Goal: Task Accomplishment & Management: Manage account settings

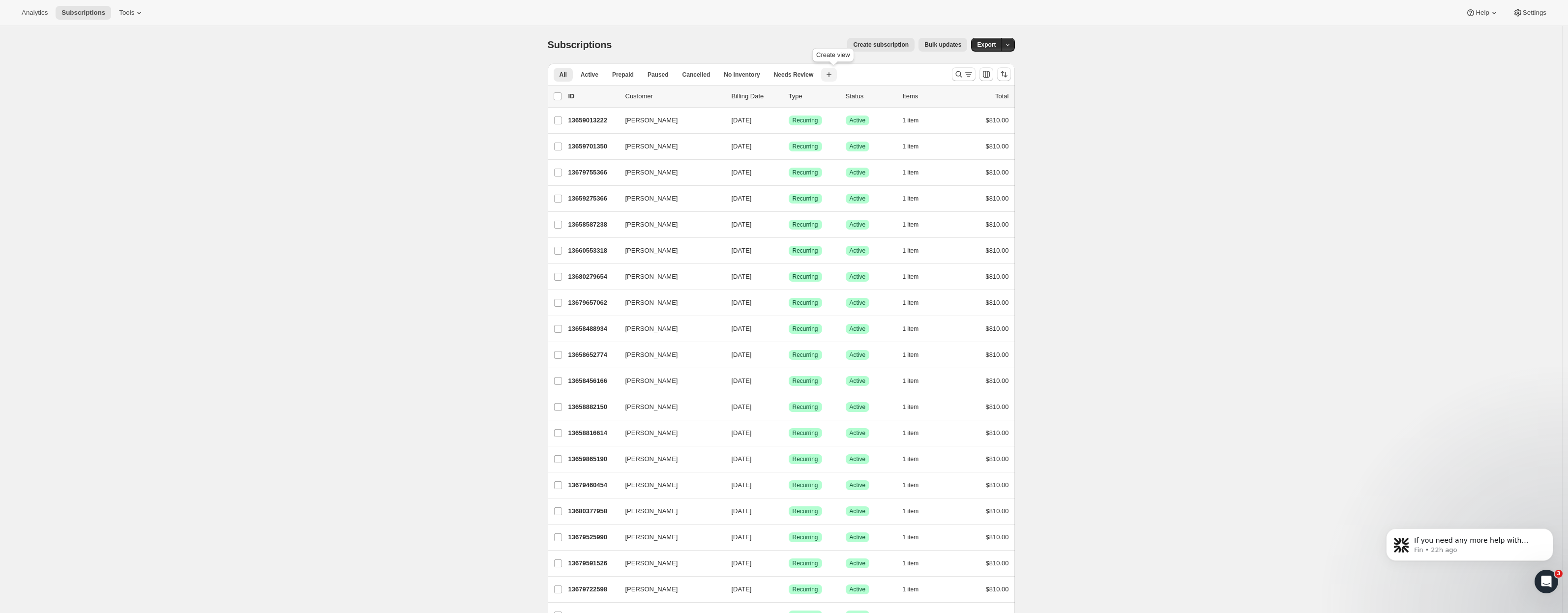
click at [832, 75] on icon "button" at bounding box center [829, 75] width 5 height 5
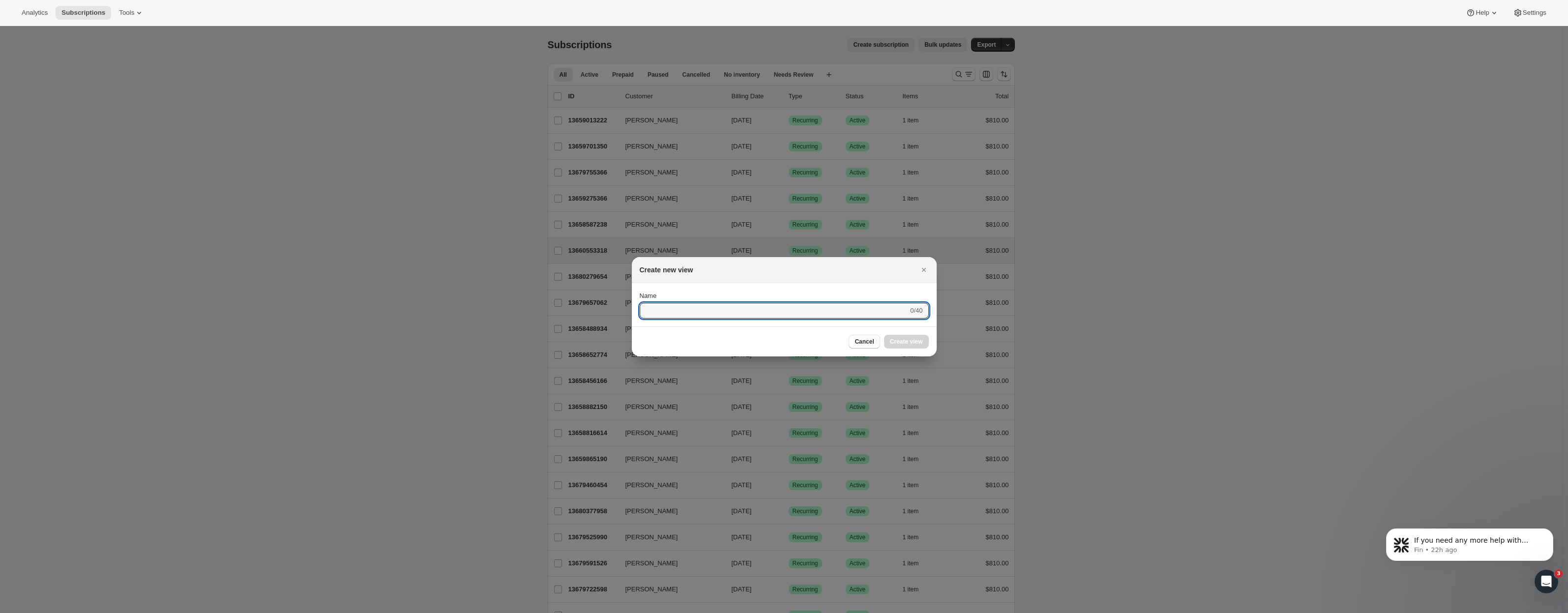
drag, startPoint x: 923, startPoint y: 269, endPoint x: 926, endPoint y: 260, distance: 9.5
click at [924, 269] on icon "Close" at bounding box center [923, 270] width 4 height 4
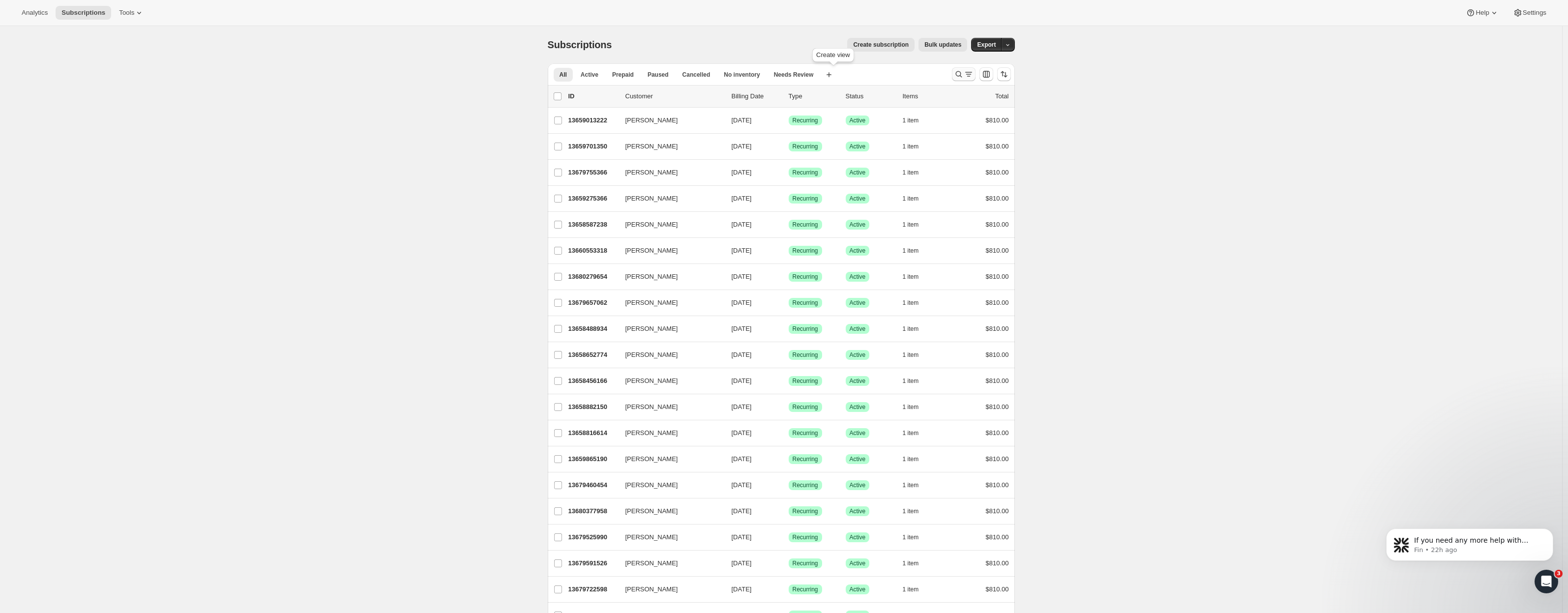
click at [960, 74] on icon "Search and filter results" at bounding box center [959, 74] width 10 height 10
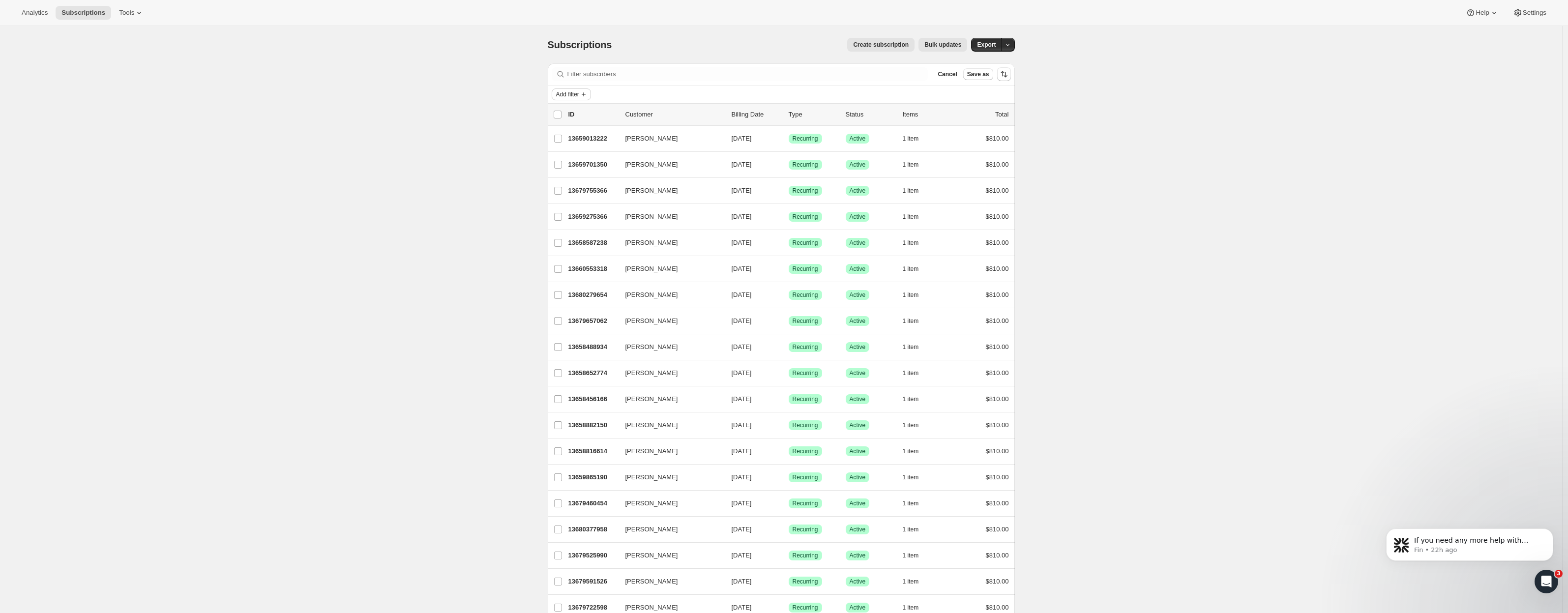
click at [566, 95] on span "Add filter" at bounding box center [568, 94] width 23 height 8
click at [573, 296] on span "Customer tags" at bounding box center [561, 297] width 42 height 8
click at [587, 165] on input "Customer tags" at bounding box center [616, 162] width 112 height 15
select select "only"
click at [592, 156] on input "Customer tags" at bounding box center [615, 162] width 109 height 15
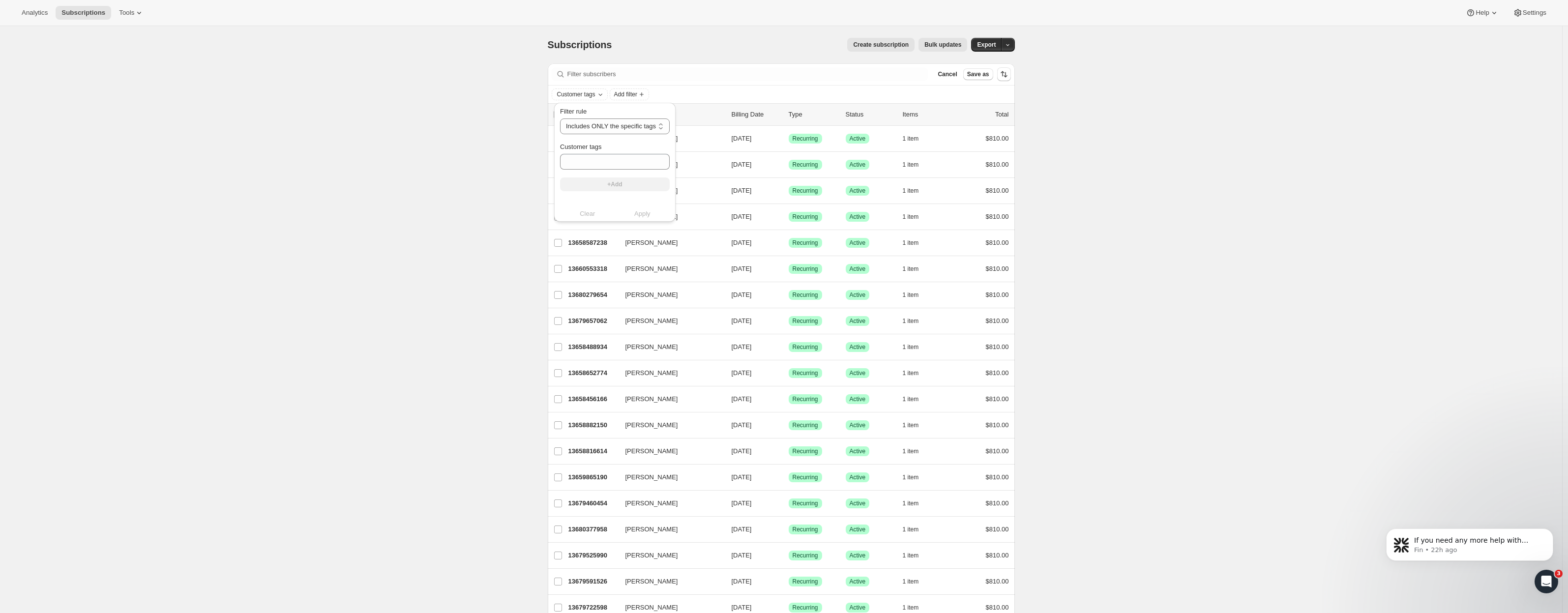
click at [122, 11] on span "Tools" at bounding box center [127, 12] width 15 height 8
click at [104, 134] on div "Memberships Info Beta" at bounding box center [126, 133] width 87 height 10
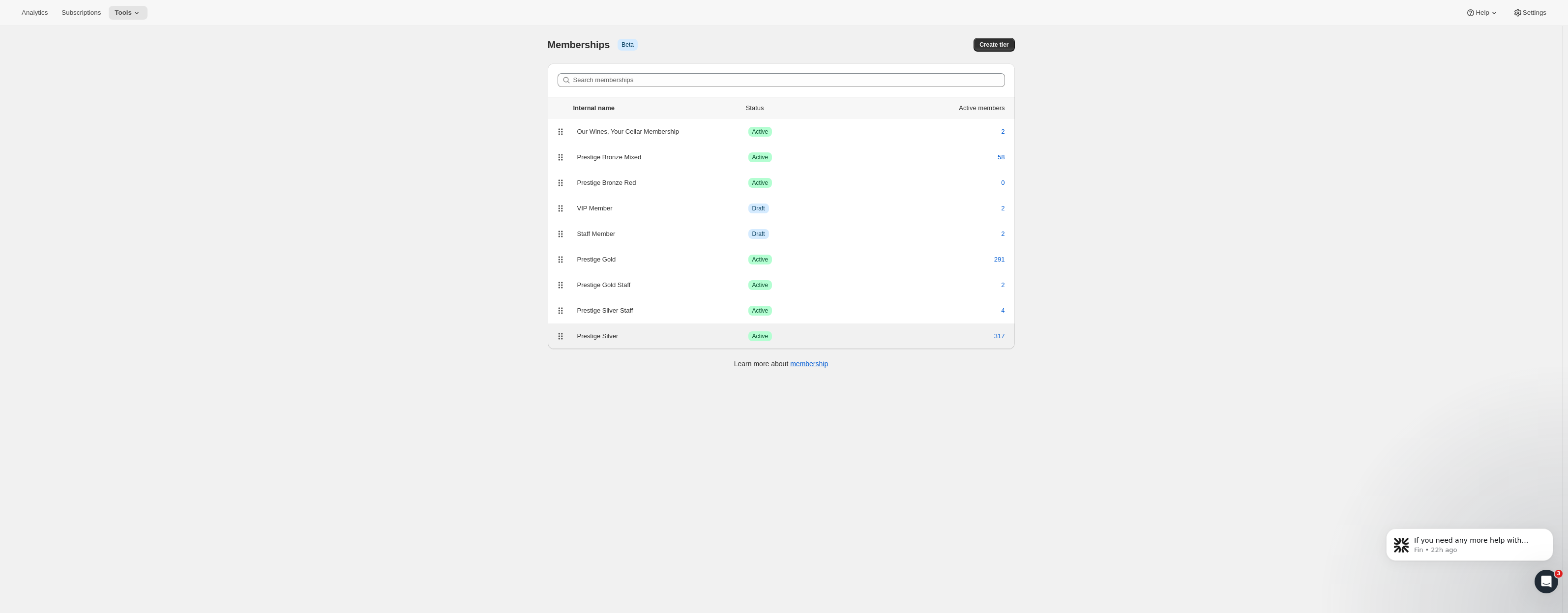
click at [647, 333] on div "Prestige Silver" at bounding box center [663, 336] width 171 height 10
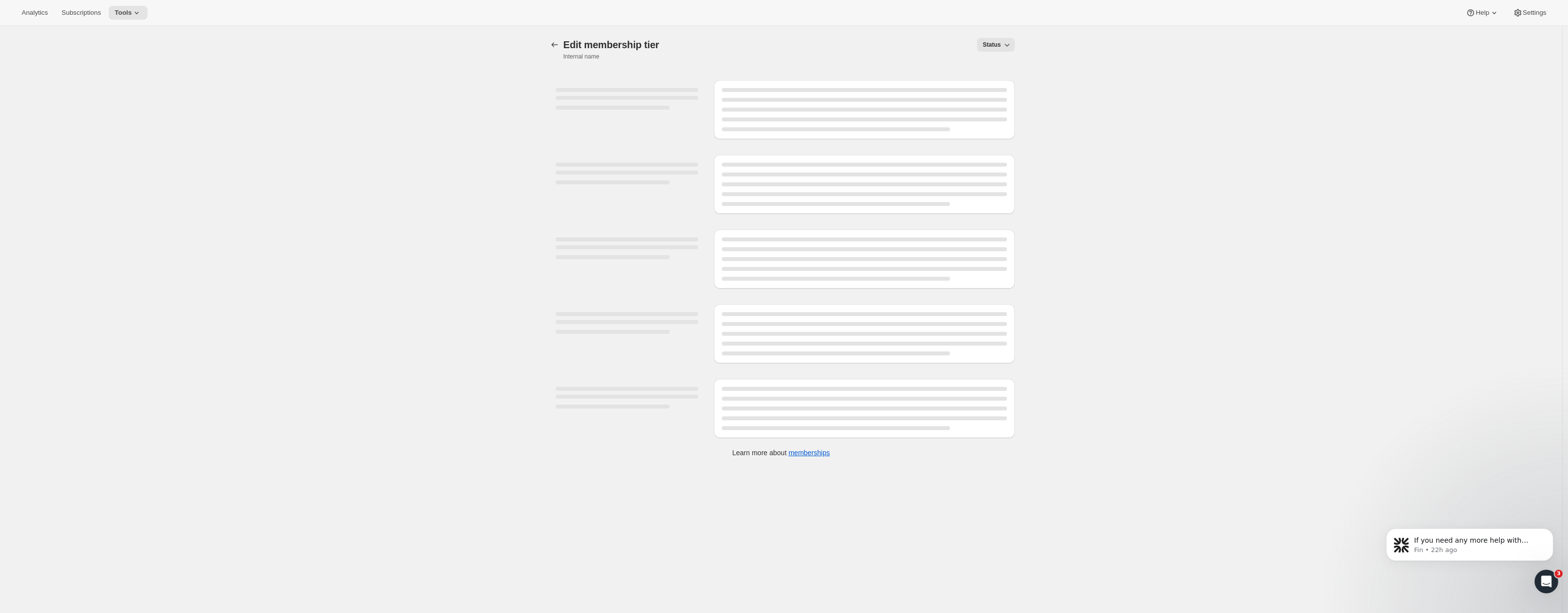
select select "products"
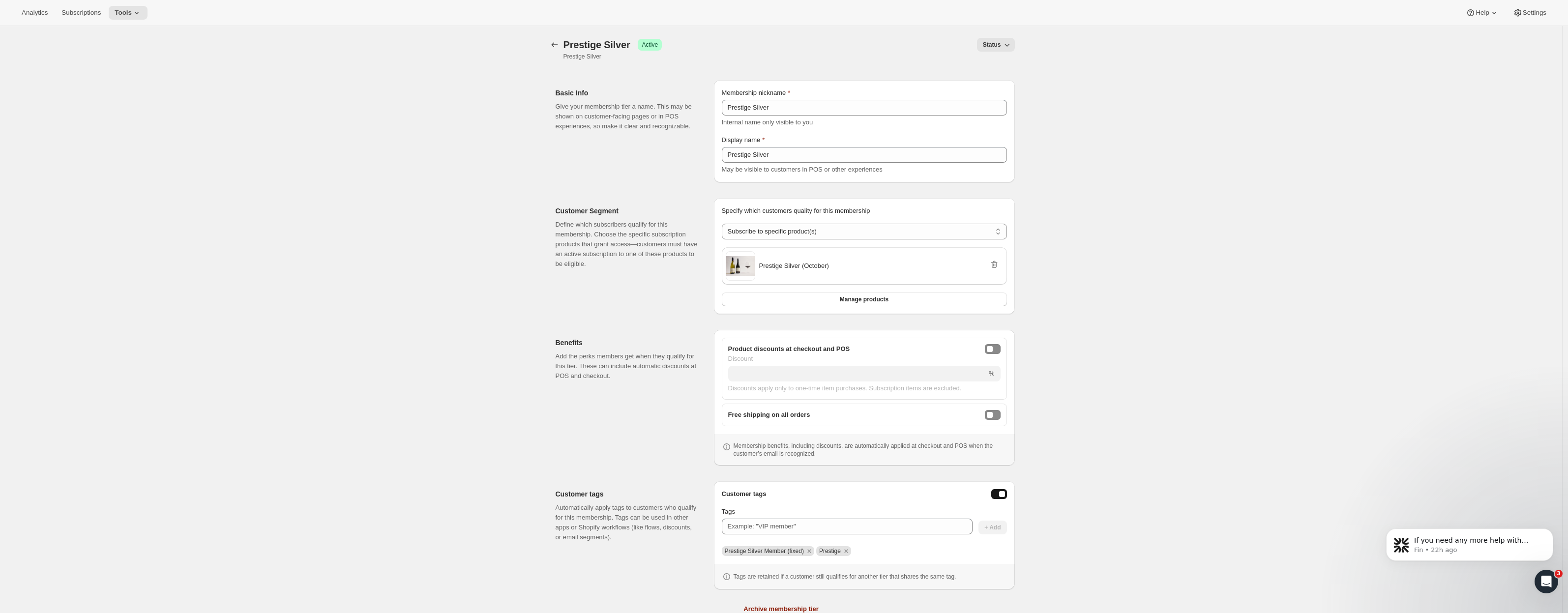
scroll to position [35, 0]
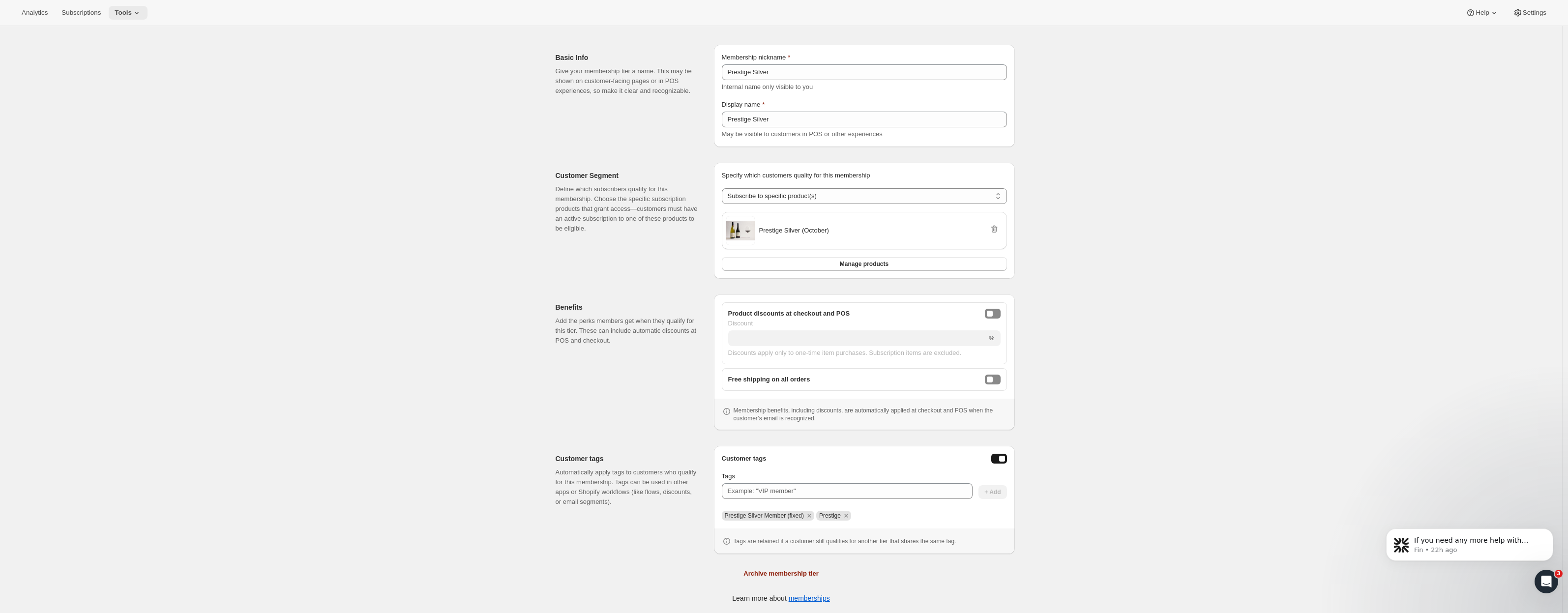
click at [116, 15] on span "Tools" at bounding box center [123, 12] width 17 height 8
click at [107, 129] on div "Memberships Info Beta" at bounding box center [125, 133] width 87 height 10
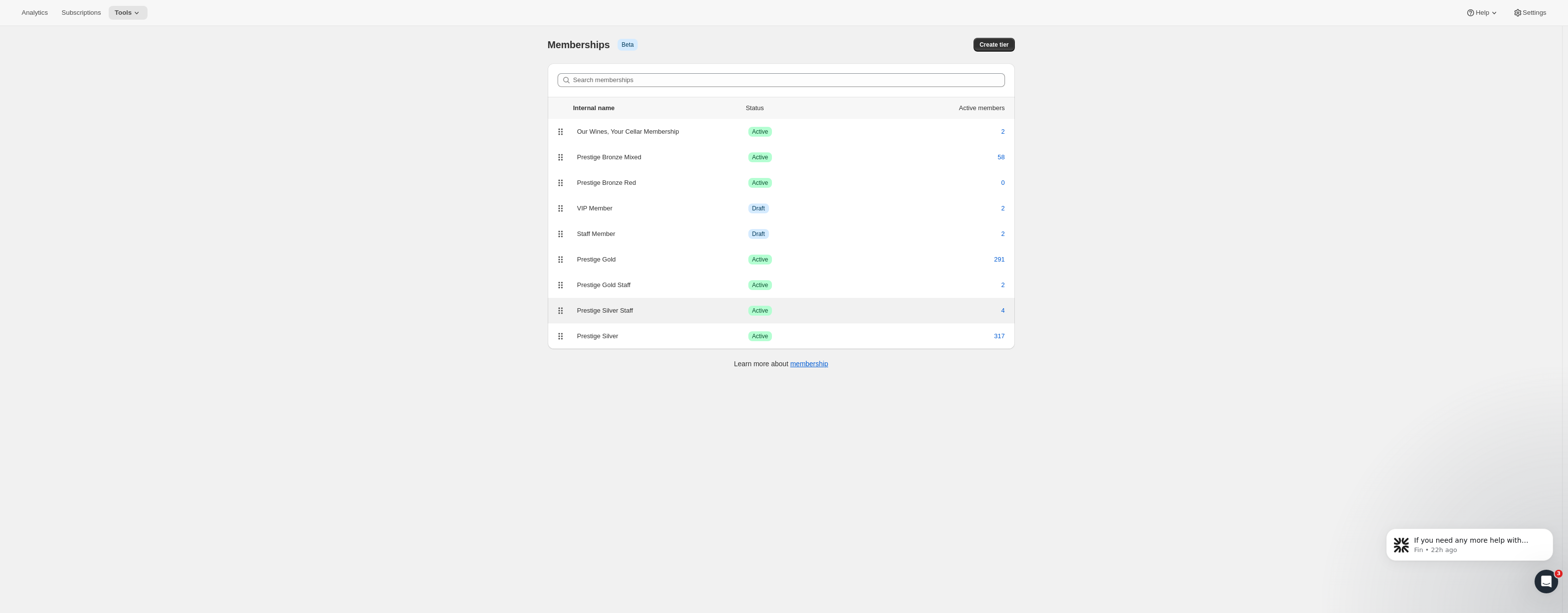
click at [608, 313] on div "Prestige Silver Staff" at bounding box center [663, 310] width 171 height 10
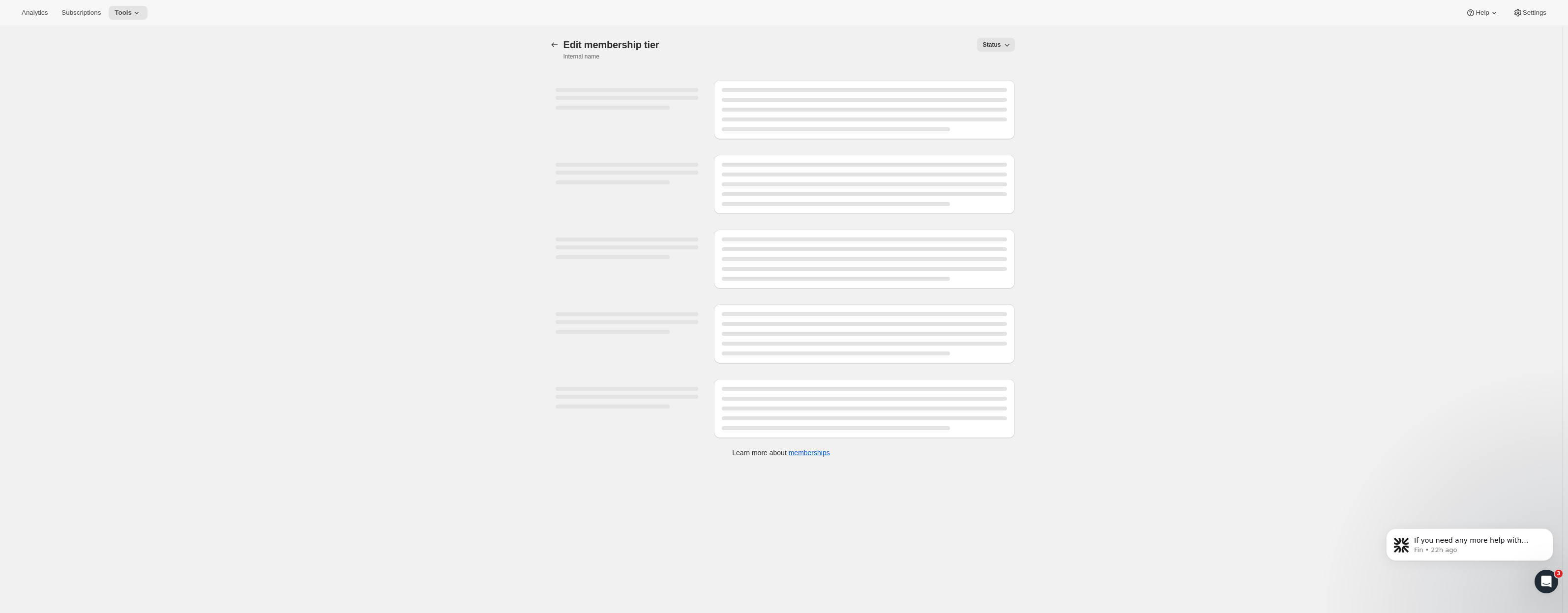
select select "products"
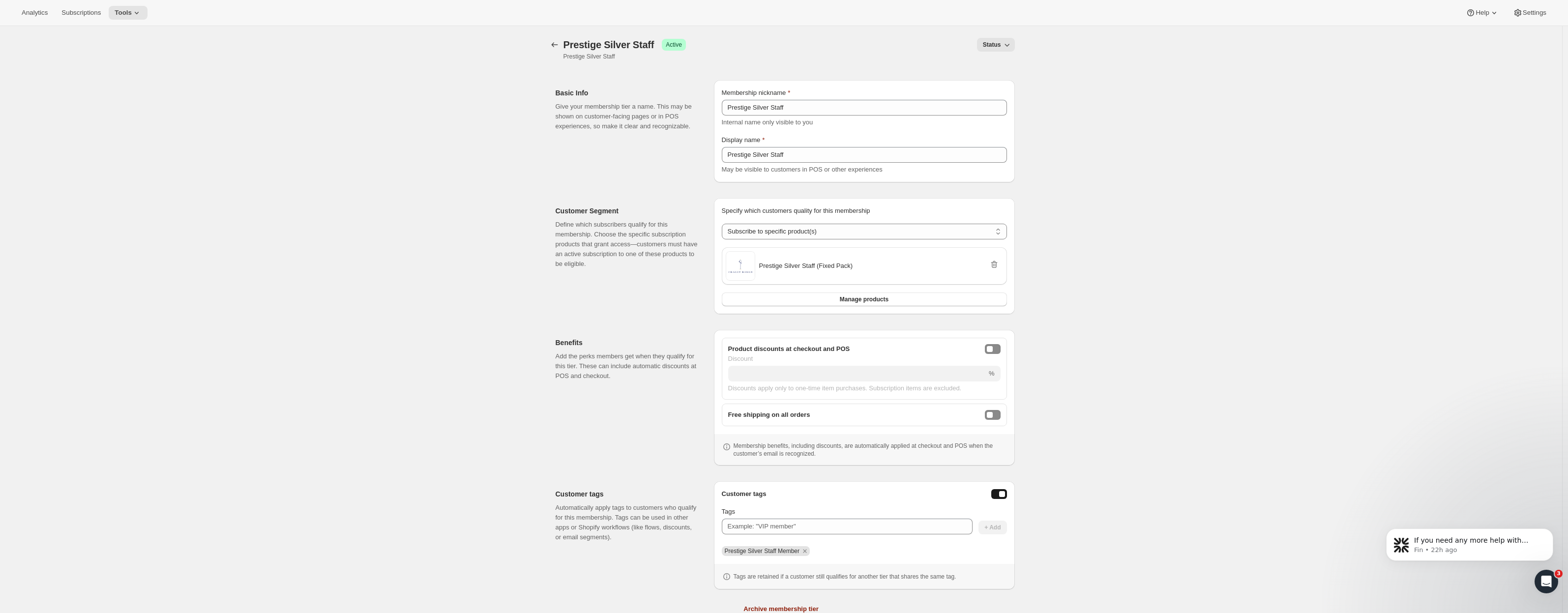
click at [564, 45] on div at bounding box center [555, 45] width 15 height 14
click at [560, 45] on icon "Memberships" at bounding box center [554, 45] width 10 height 10
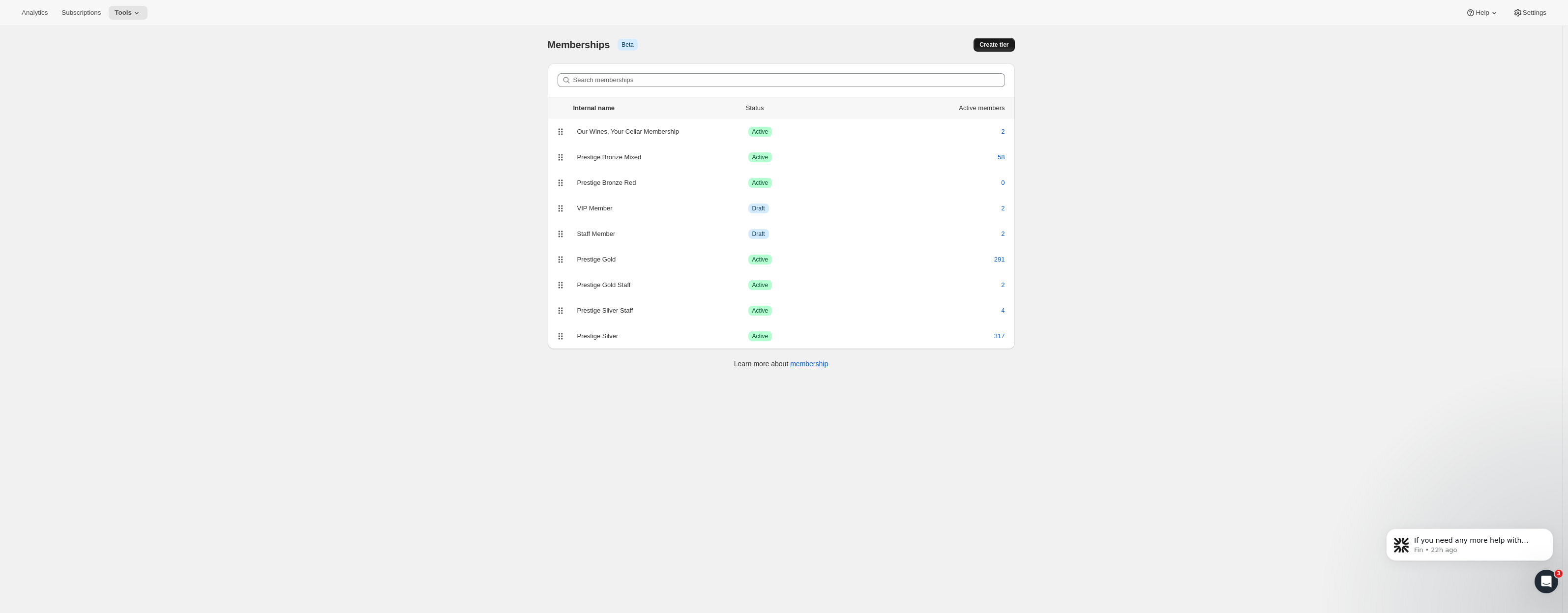
click at [984, 44] on span "Create tier" at bounding box center [994, 45] width 29 height 8
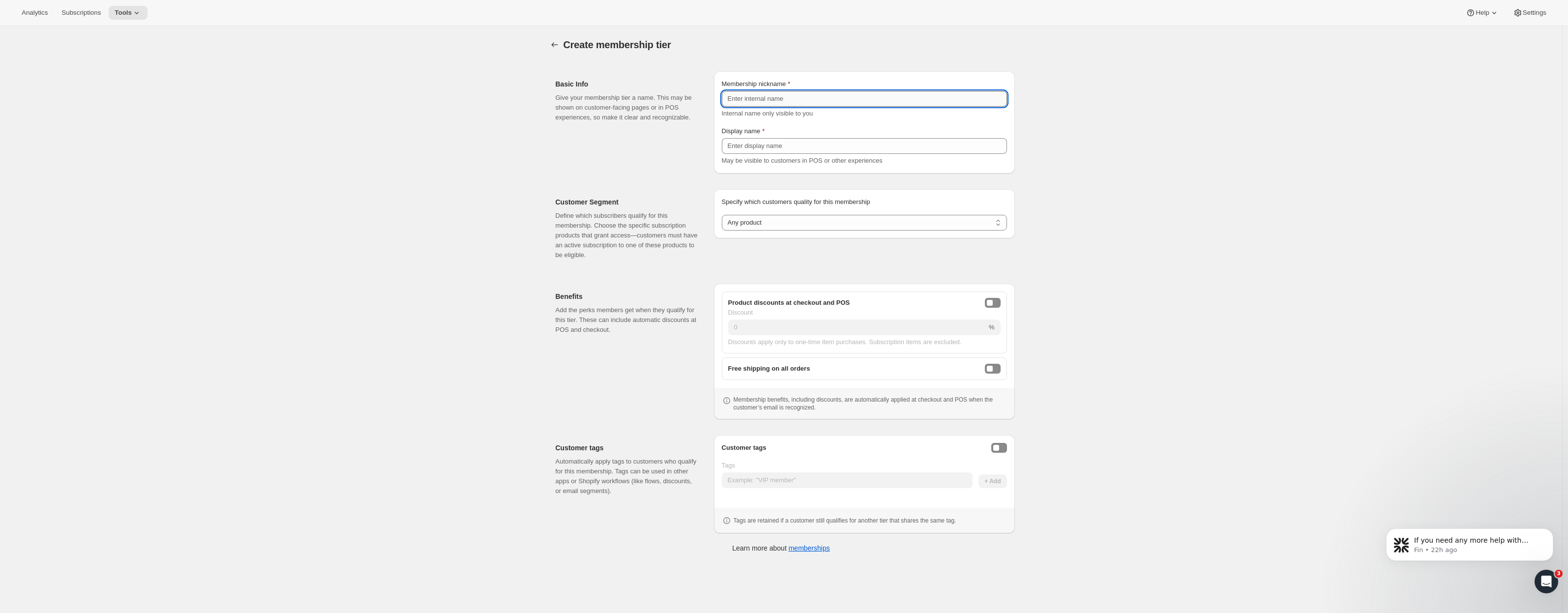
click at [766, 101] on input "Membership nickname" at bounding box center [864, 99] width 285 height 15
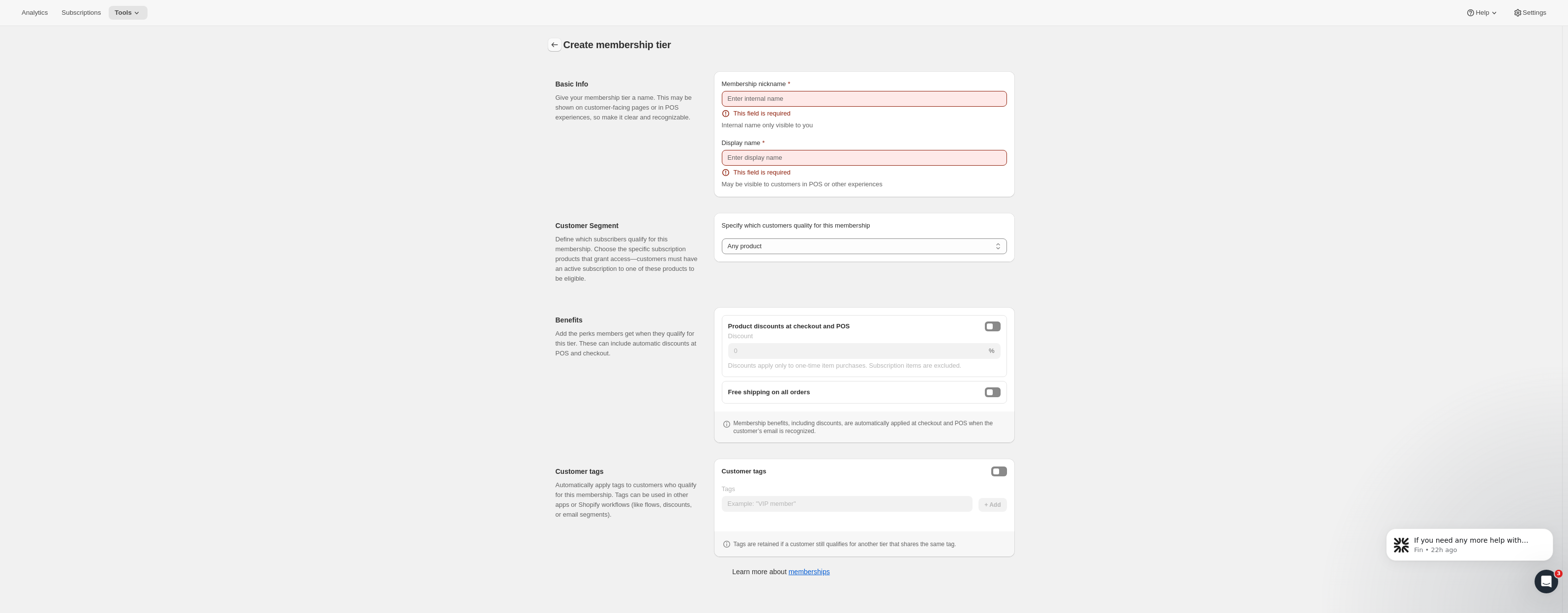
click at [556, 45] on icon "Memberships" at bounding box center [554, 45] width 10 height 10
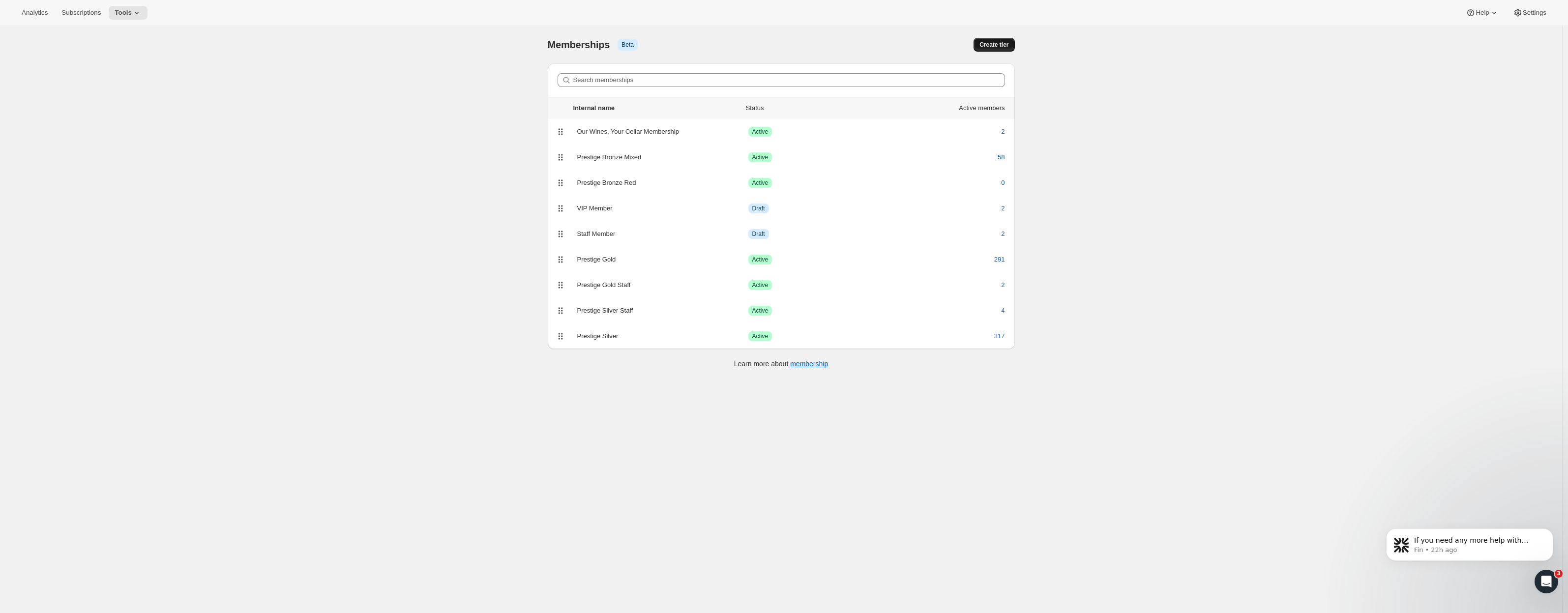
click at [1003, 42] on span "Create tier" at bounding box center [994, 45] width 29 height 8
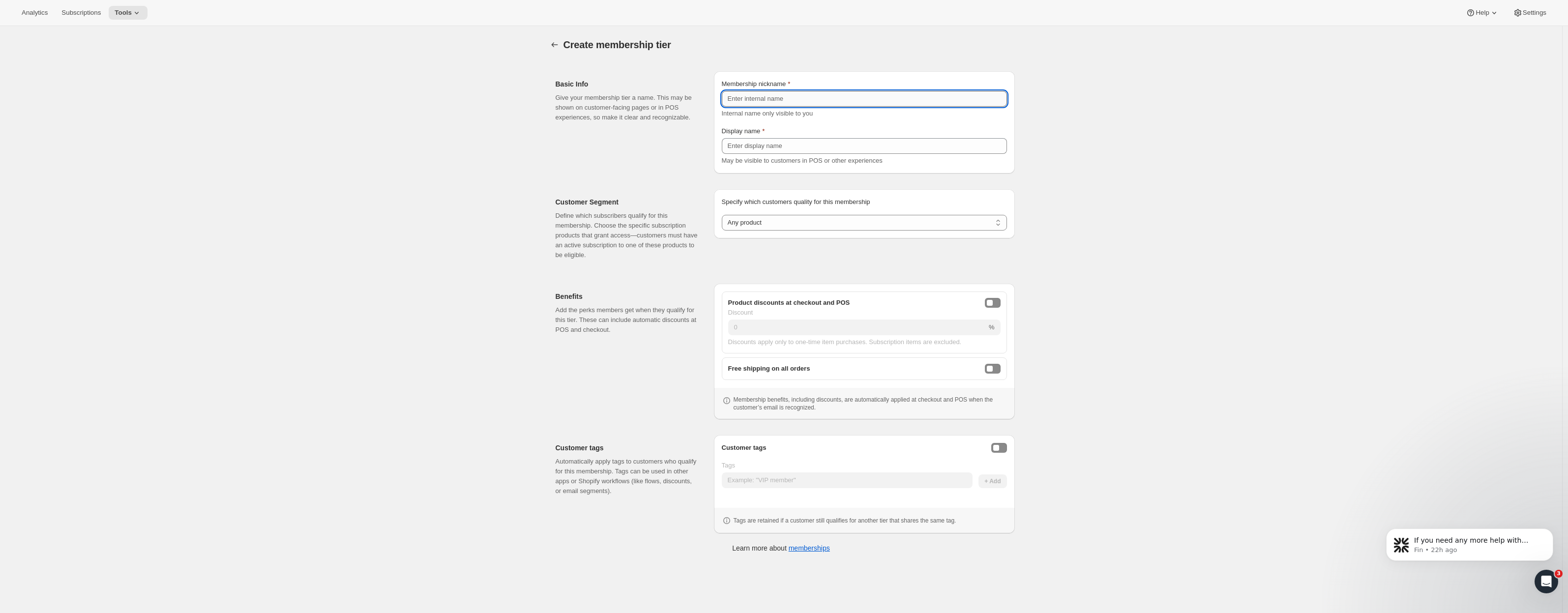
click at [741, 97] on input "Membership nickname" at bounding box center [864, 99] width 285 height 15
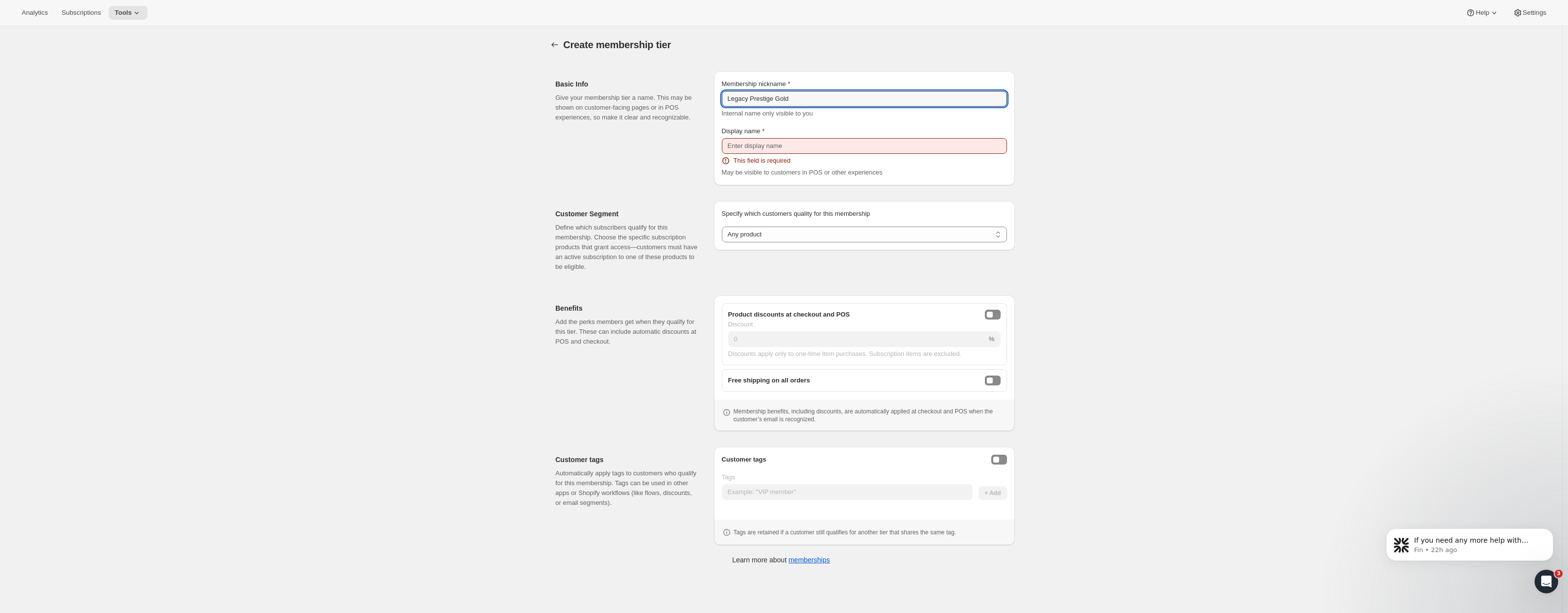
drag, startPoint x: 802, startPoint y: 95, endPoint x: 700, endPoint y: 89, distance: 102.2
click at [700, 89] on div "Basic Info Give your membership tier a name. This may be shown on customer-faci…" at bounding box center [781, 124] width 467 height 122
type input "Legacy Prestige Gold"
click at [756, 144] on input "Display name" at bounding box center [864, 146] width 285 height 15
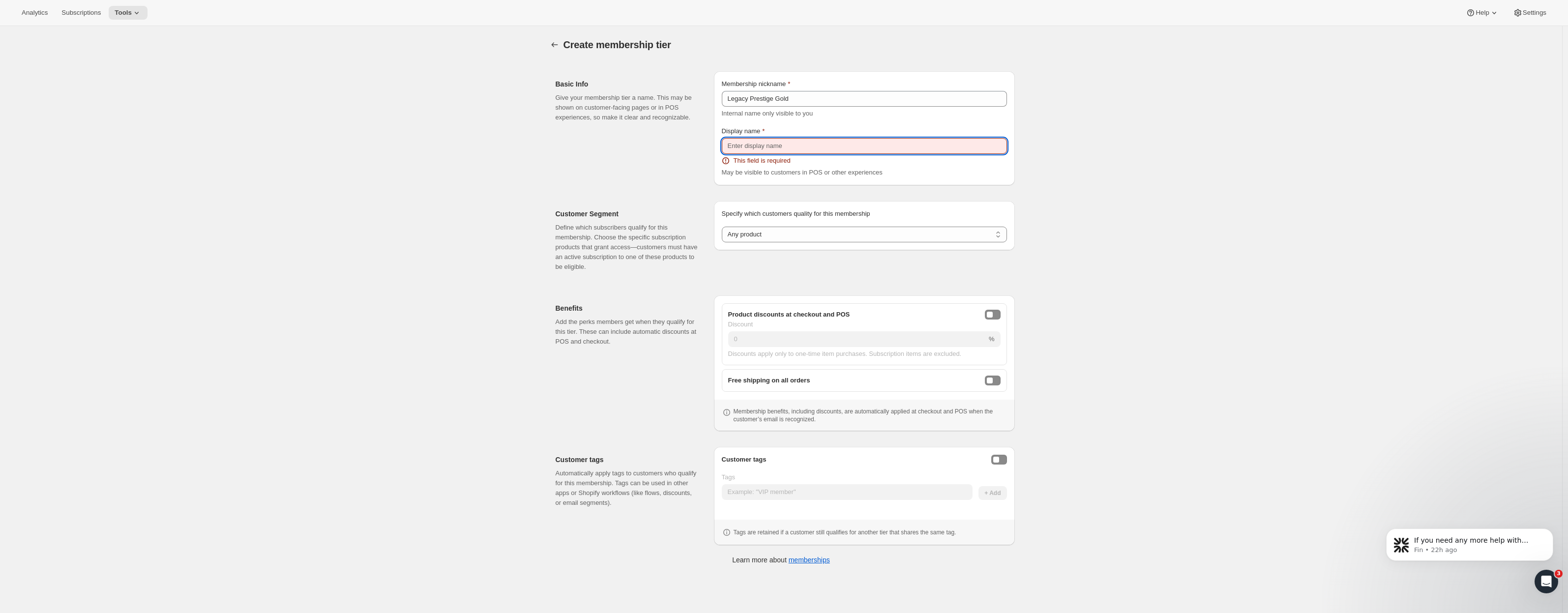
paste input "Legacy Prestige Gold"
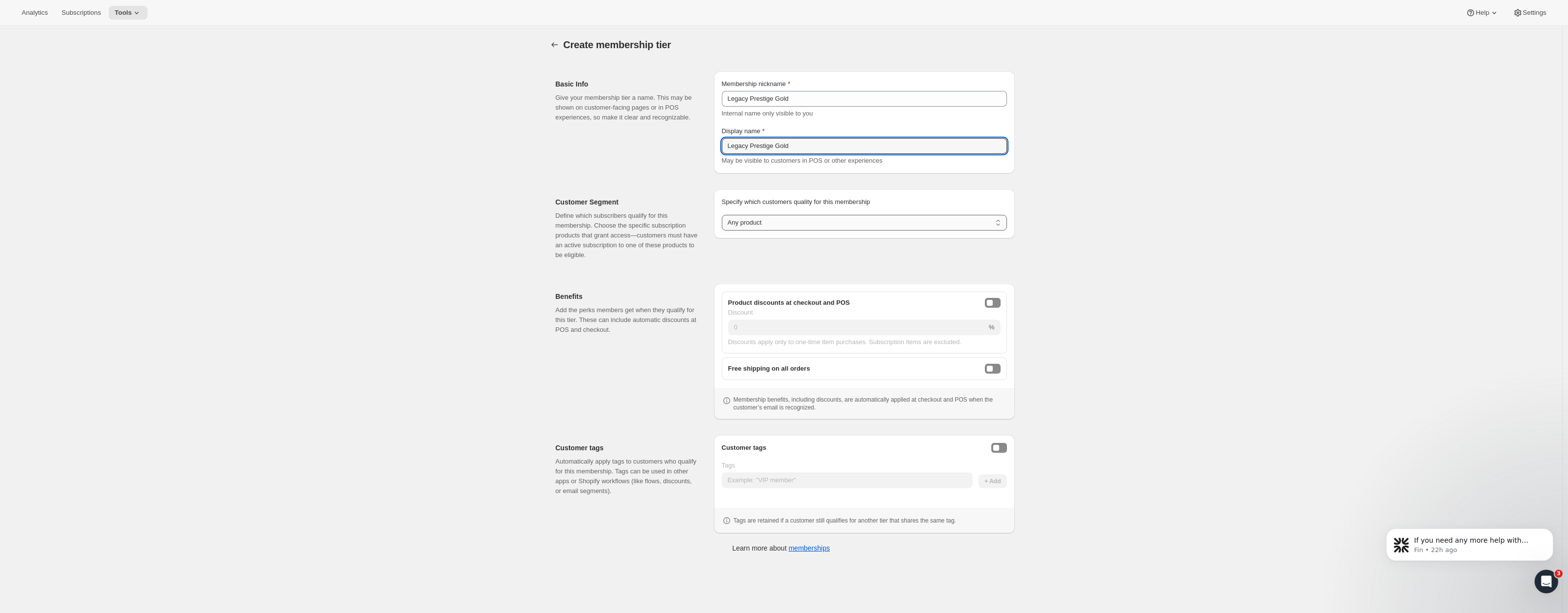
type input "Legacy Prestige Gold"
select select "products"
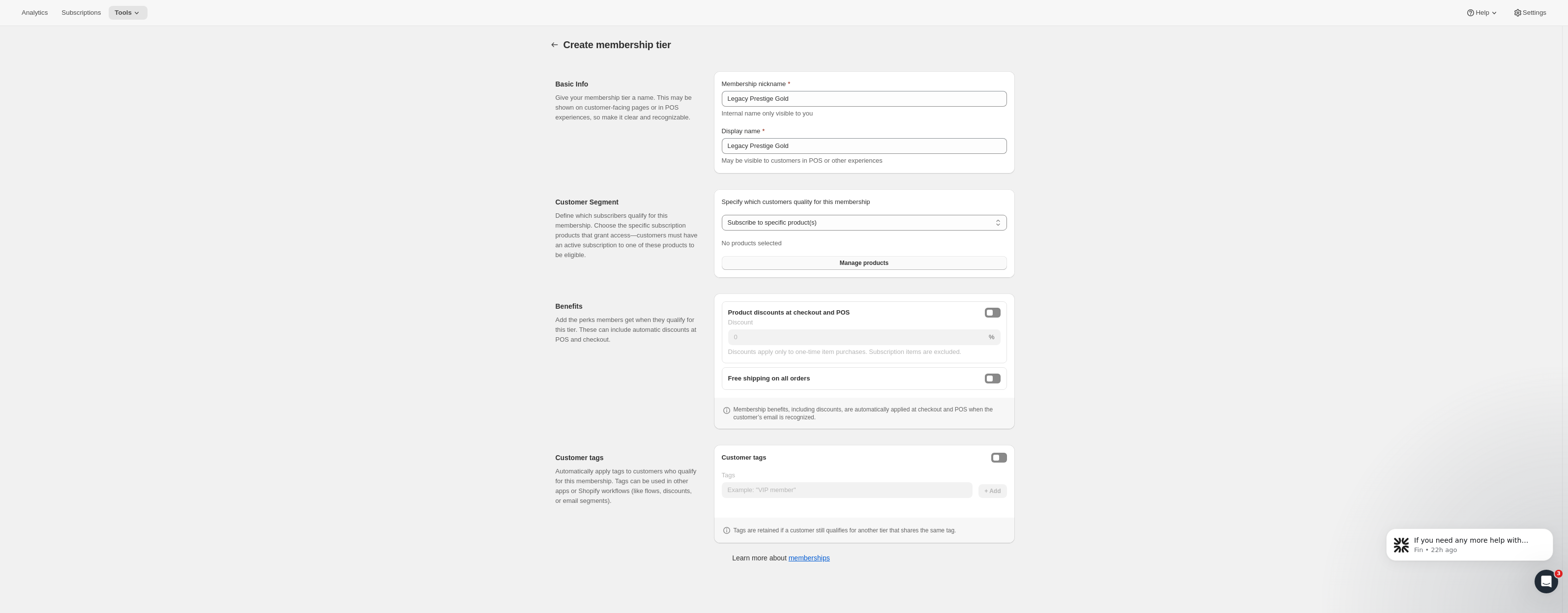
click at [807, 262] on button "Manage products" at bounding box center [864, 263] width 285 height 14
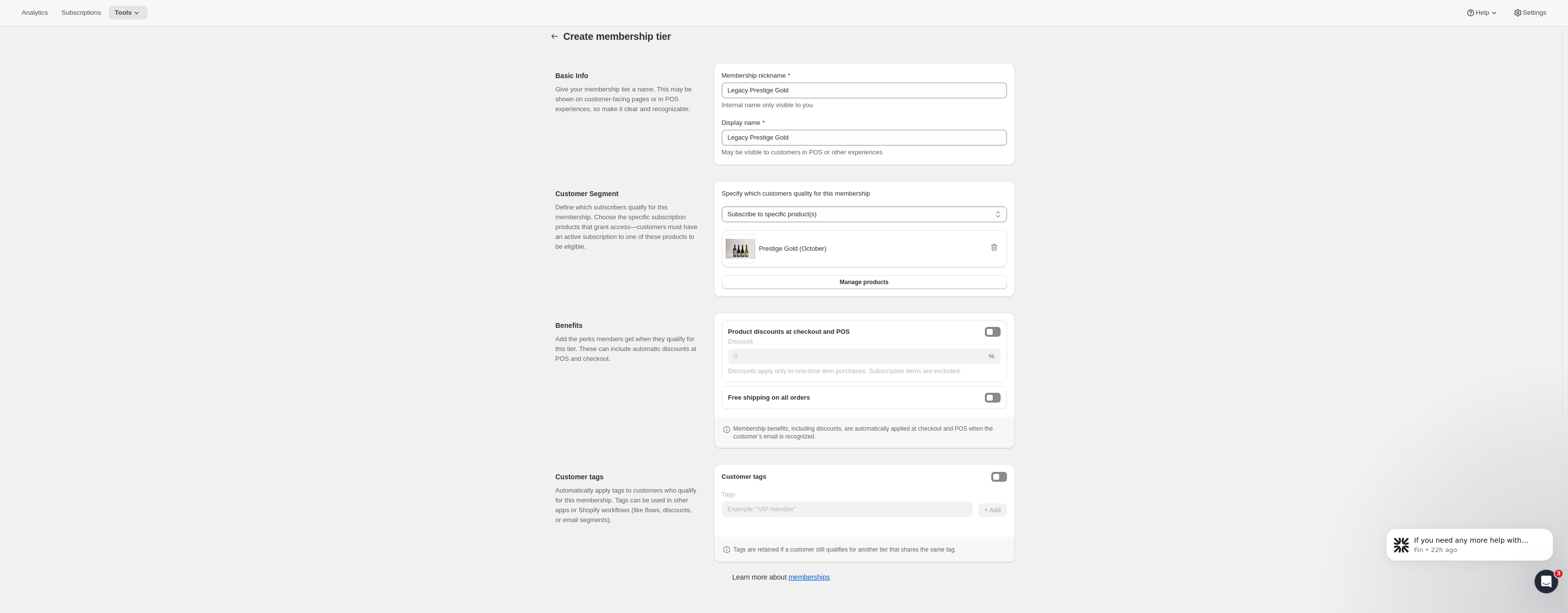
scroll to position [26, 0]
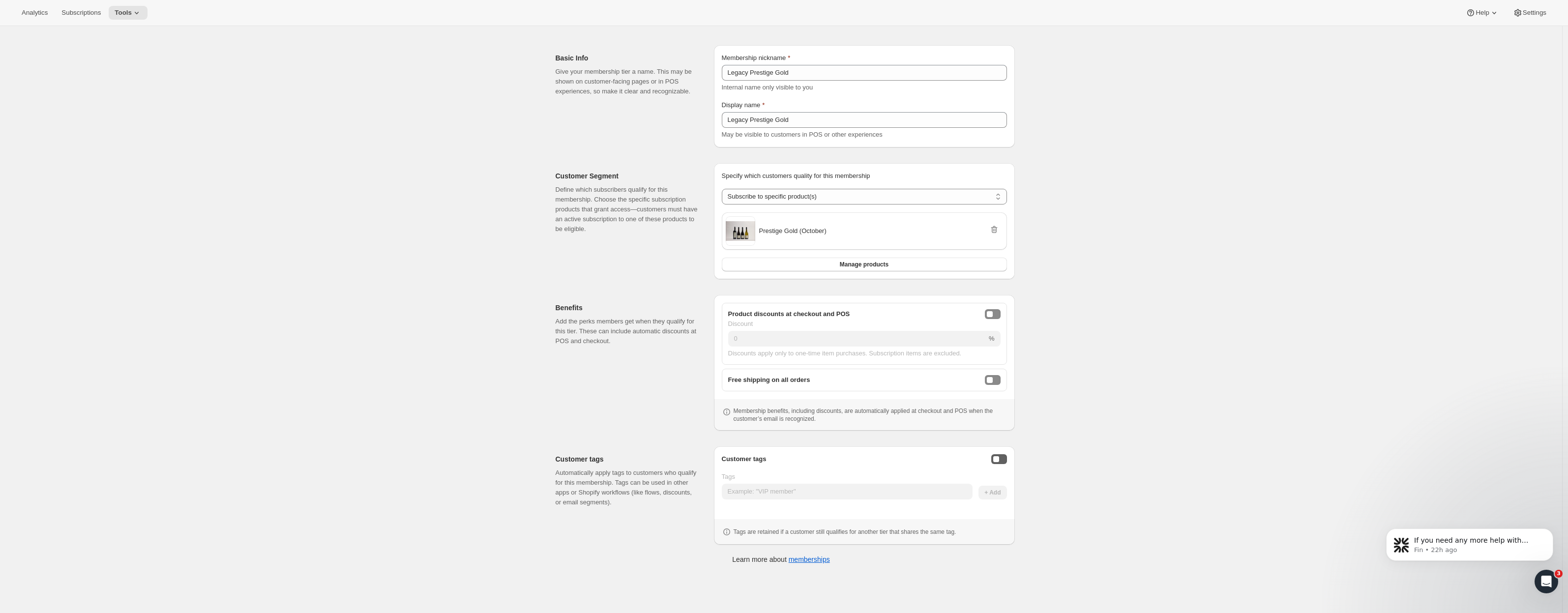
click at [1003, 459] on button "Enable customer tags" at bounding box center [999, 459] width 15 height 10
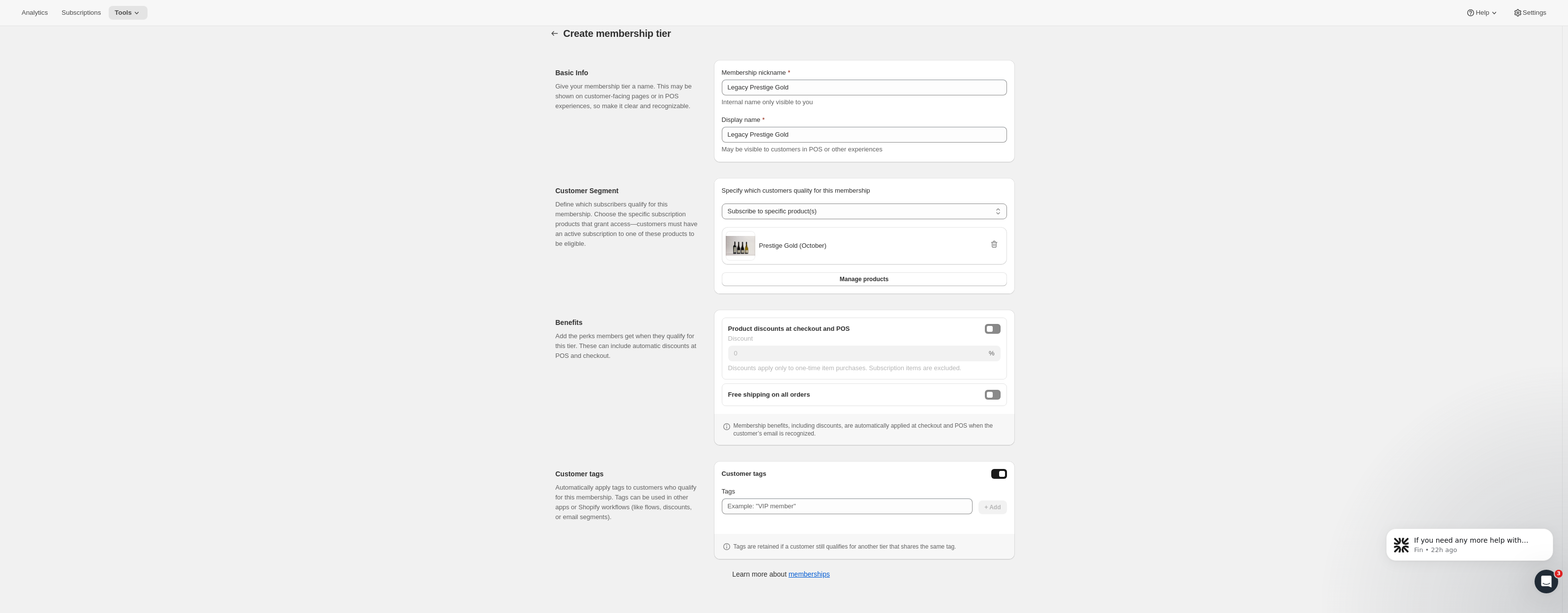
scroll to position [0, 0]
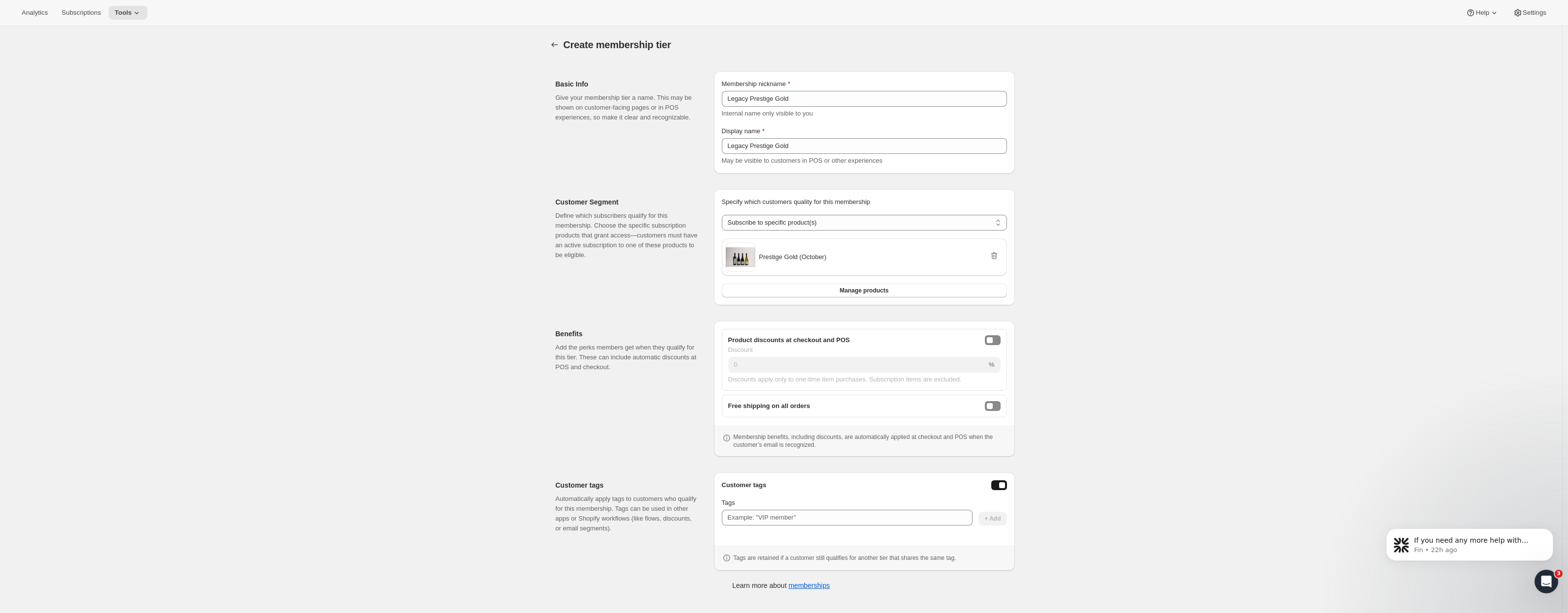
select select "any"
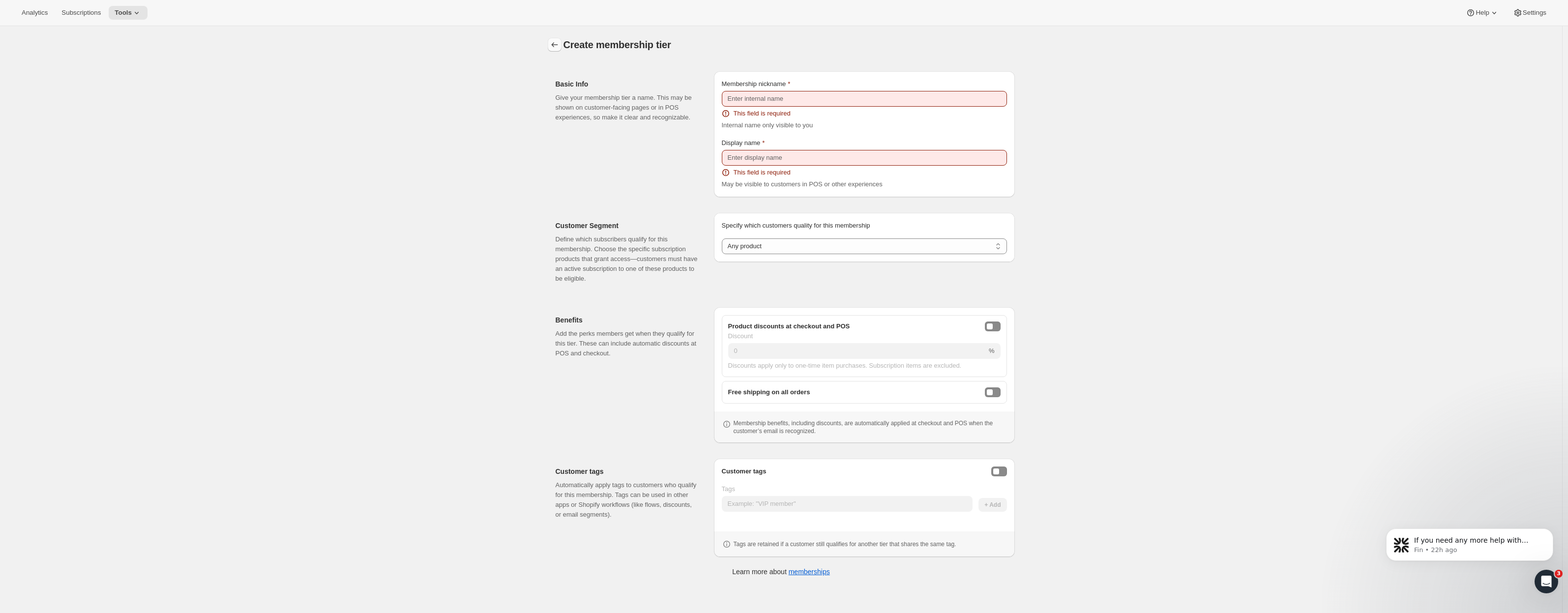
click at [556, 43] on icon "Memberships" at bounding box center [554, 45] width 10 height 10
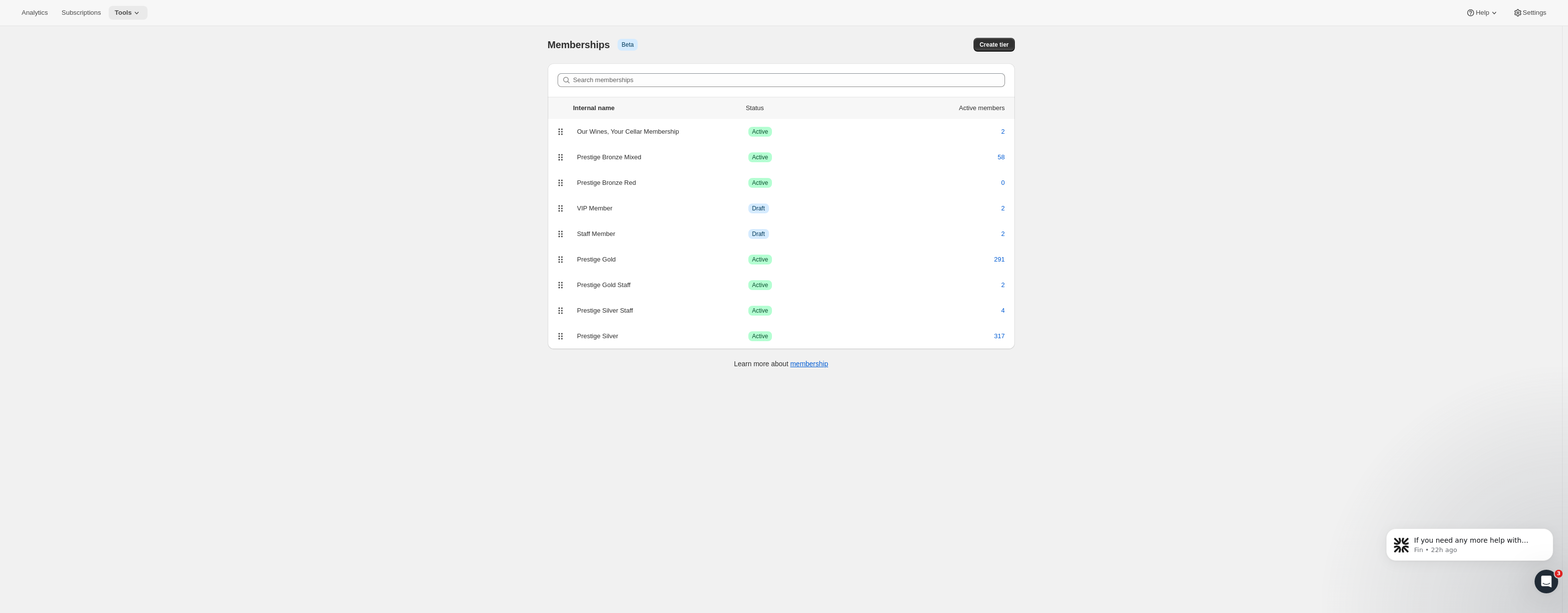
click at [115, 15] on span "Tools" at bounding box center [123, 12] width 17 height 8
click at [115, 32] on span "Subscription Plans" at bounding box center [108, 33] width 53 height 8
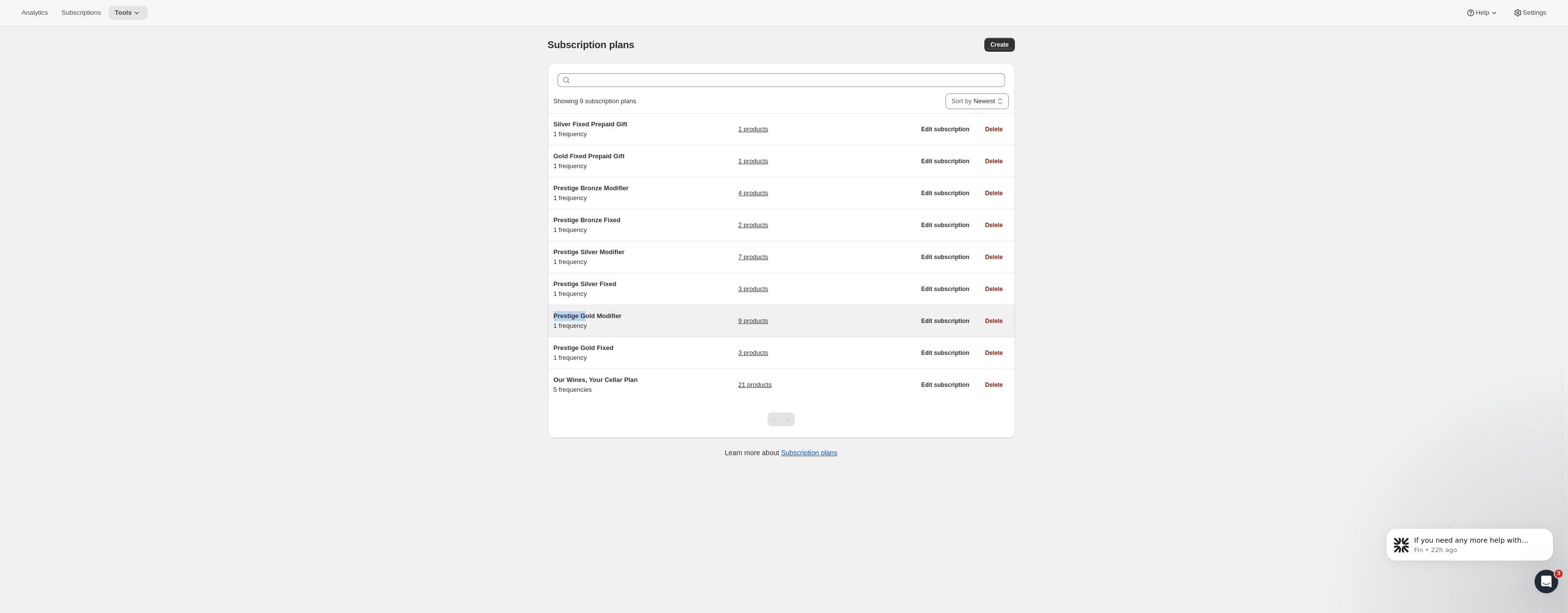
click at [589, 312] on div "Prestige Gold Modifier 1 frequency 9 products Edit subscription Delete" at bounding box center [781, 321] width 467 height 32
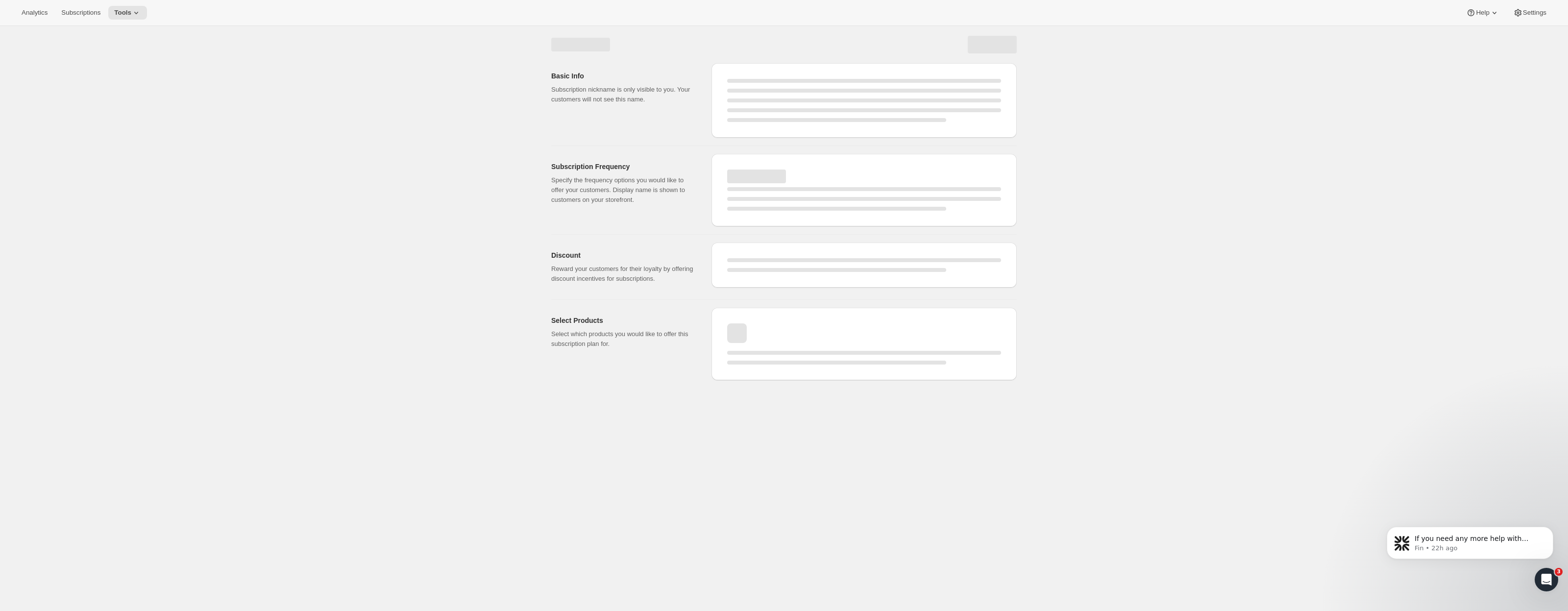
select select "WEEK"
select select "MONTH"
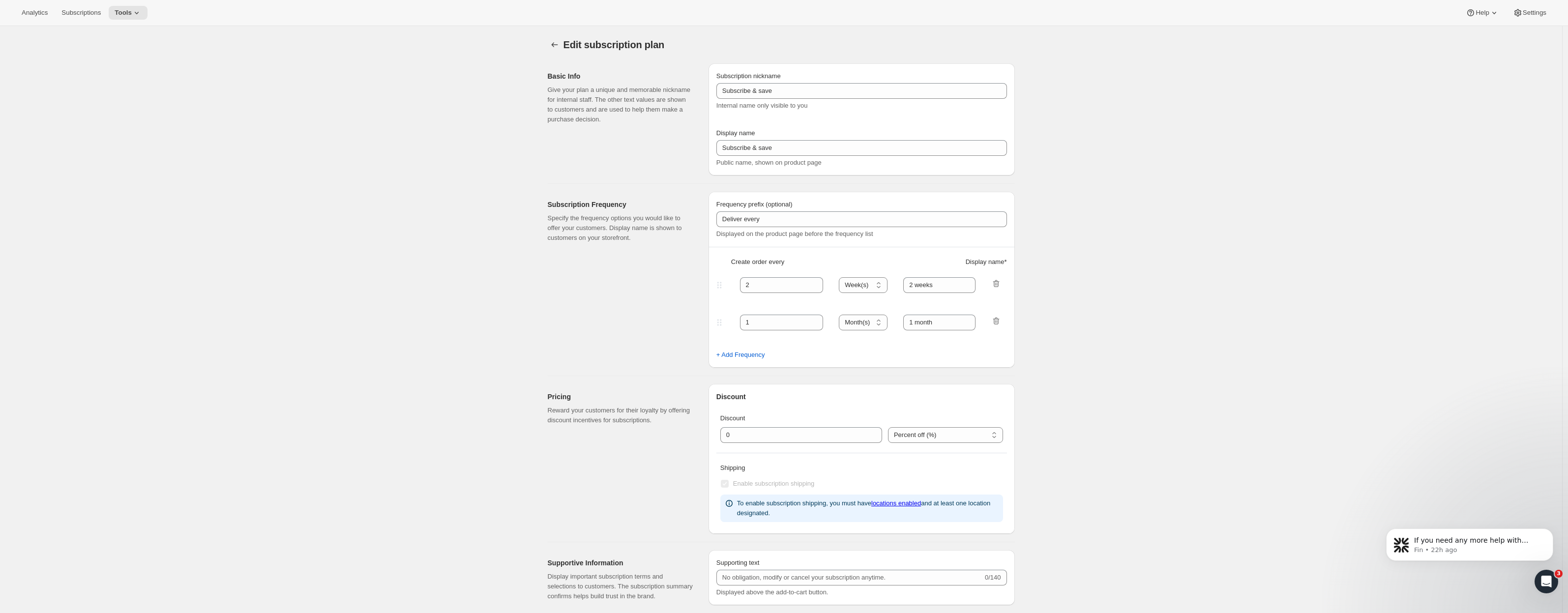
type input "Prestige Gold Modifier"
type input "Join the modifier club"
type input "4"
select select "MONTH"
type input "4 Months"
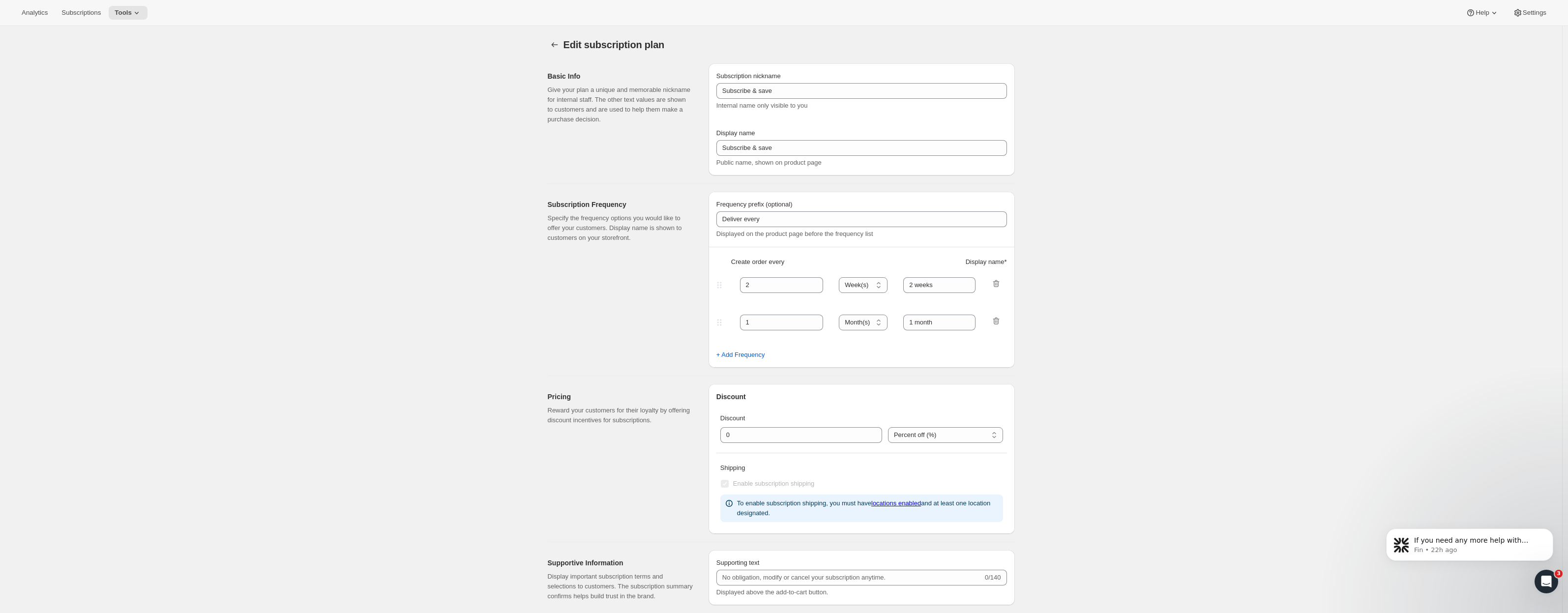
type input "Don’t forget to double-check your payment and shipping information before confi…"
checkbox input "true"
select select "YEARDAY"
select select "2"
select select "13"
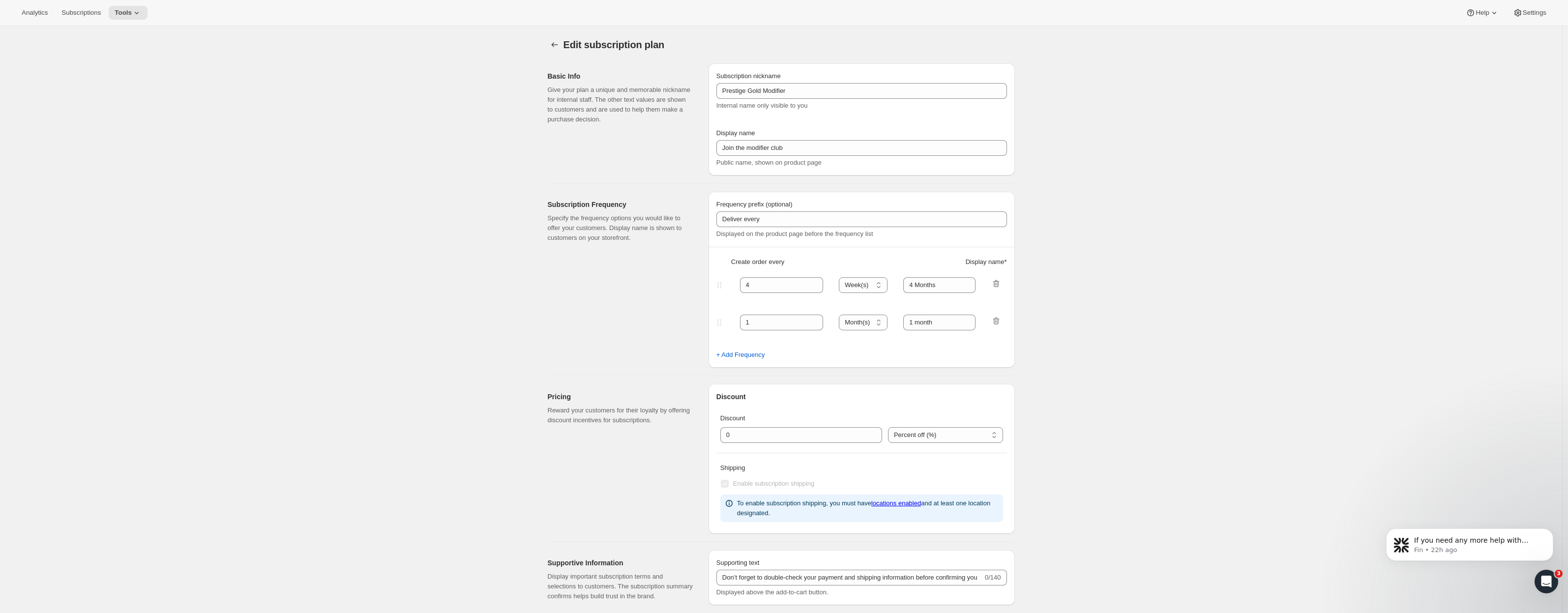
select select "6"
select select "13"
select select "10"
select select "13"
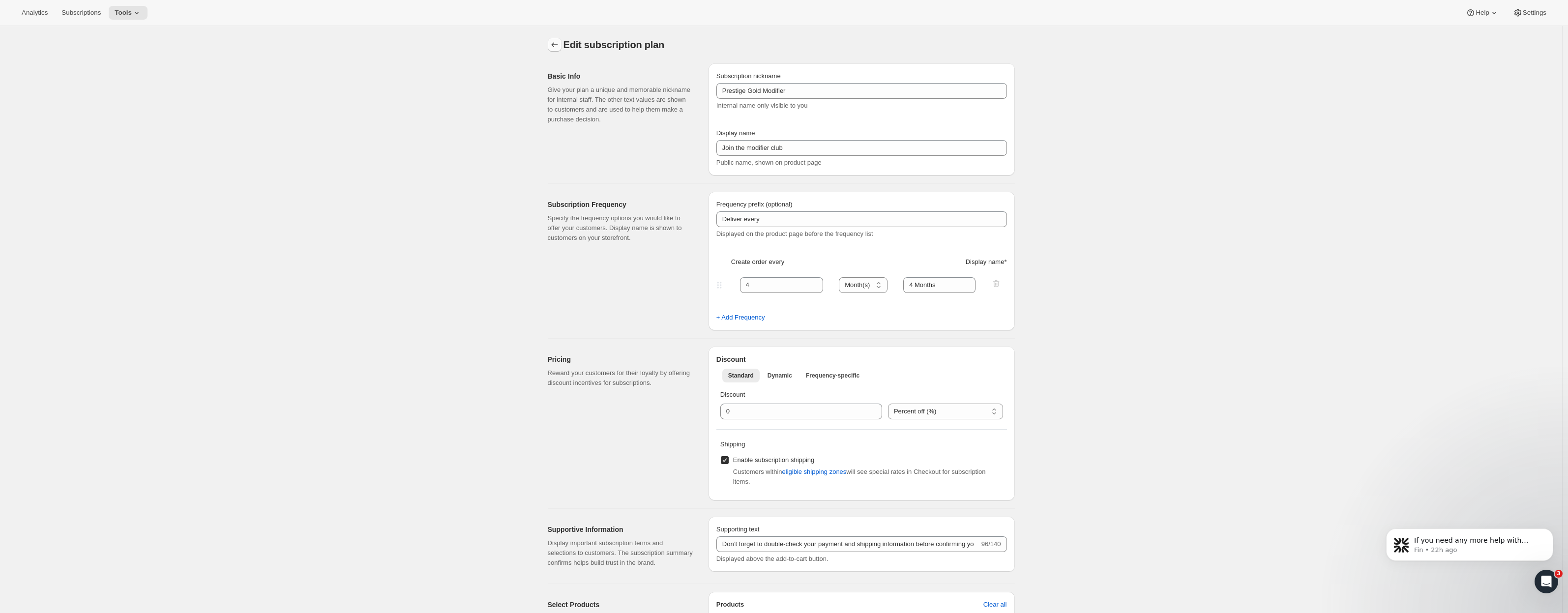
click at [557, 45] on icon "Subscription plans" at bounding box center [554, 45] width 10 height 10
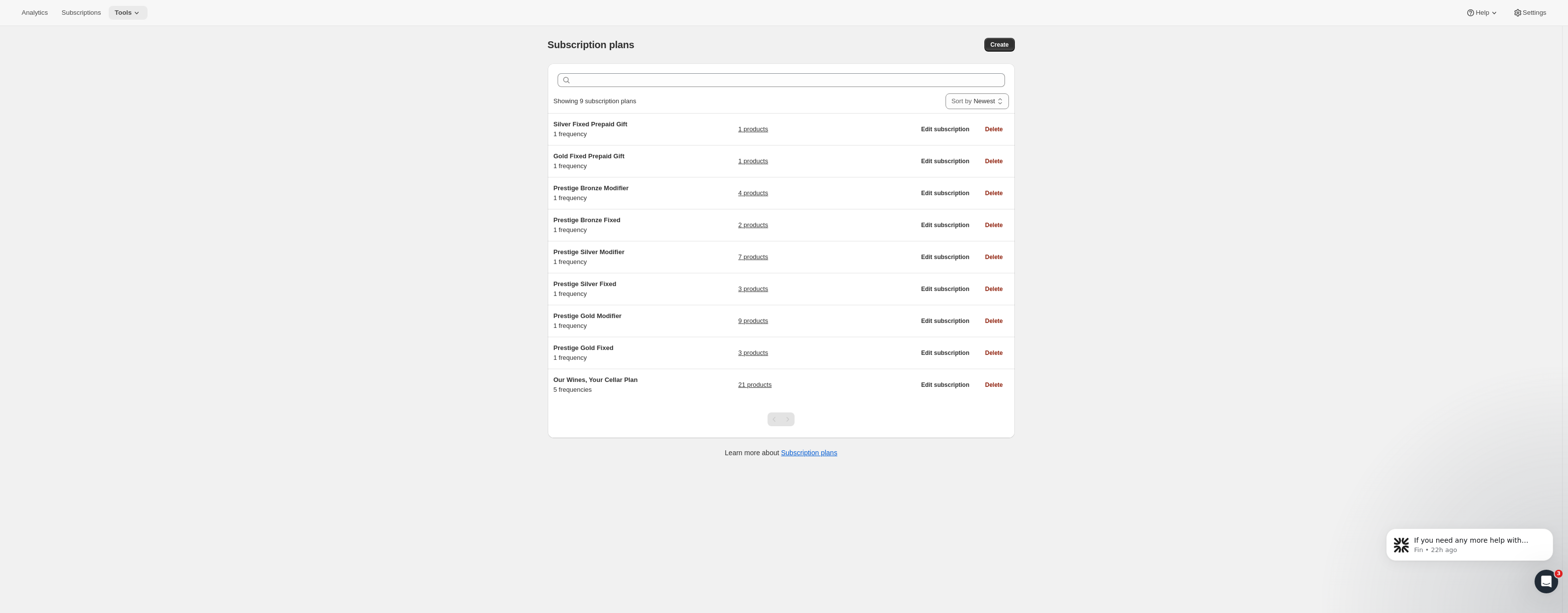
click at [132, 8] on icon at bounding box center [136, 12] width 10 height 10
click at [110, 63] on span "Bundles" at bounding box center [125, 66] width 87 height 10
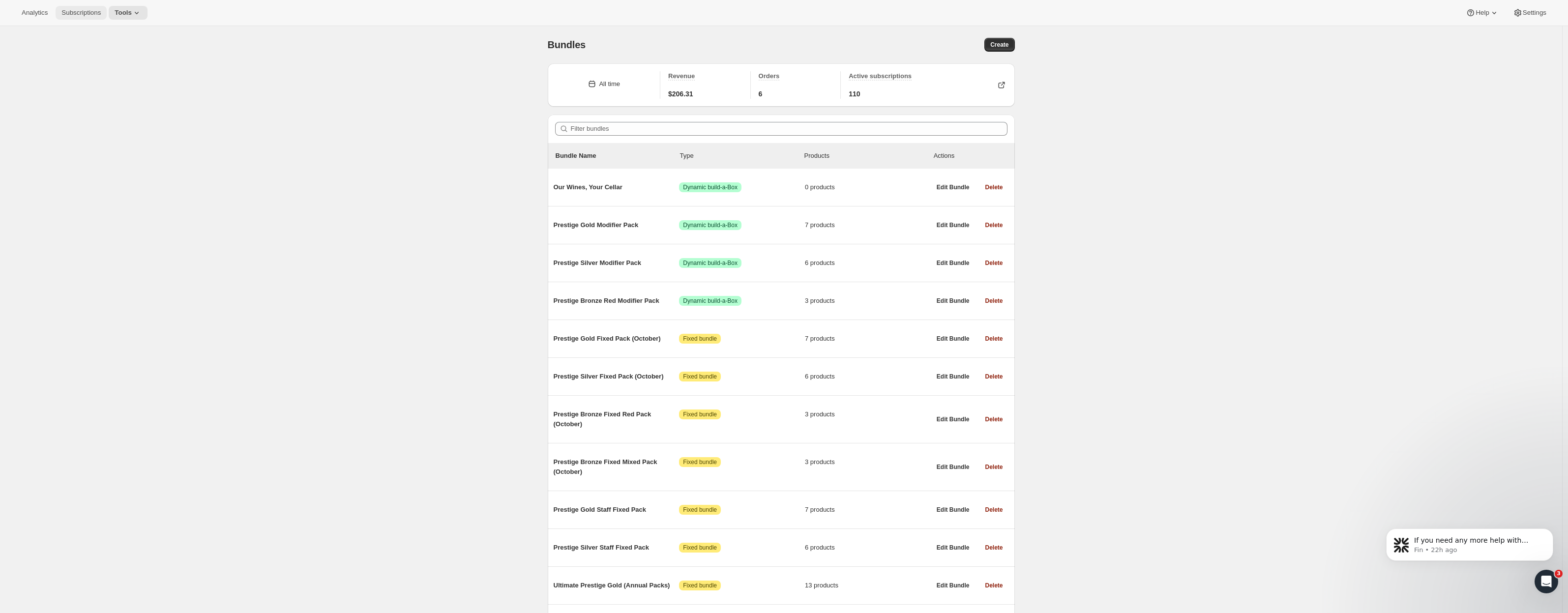
click at [74, 16] on span "Subscriptions" at bounding box center [81, 12] width 39 height 8
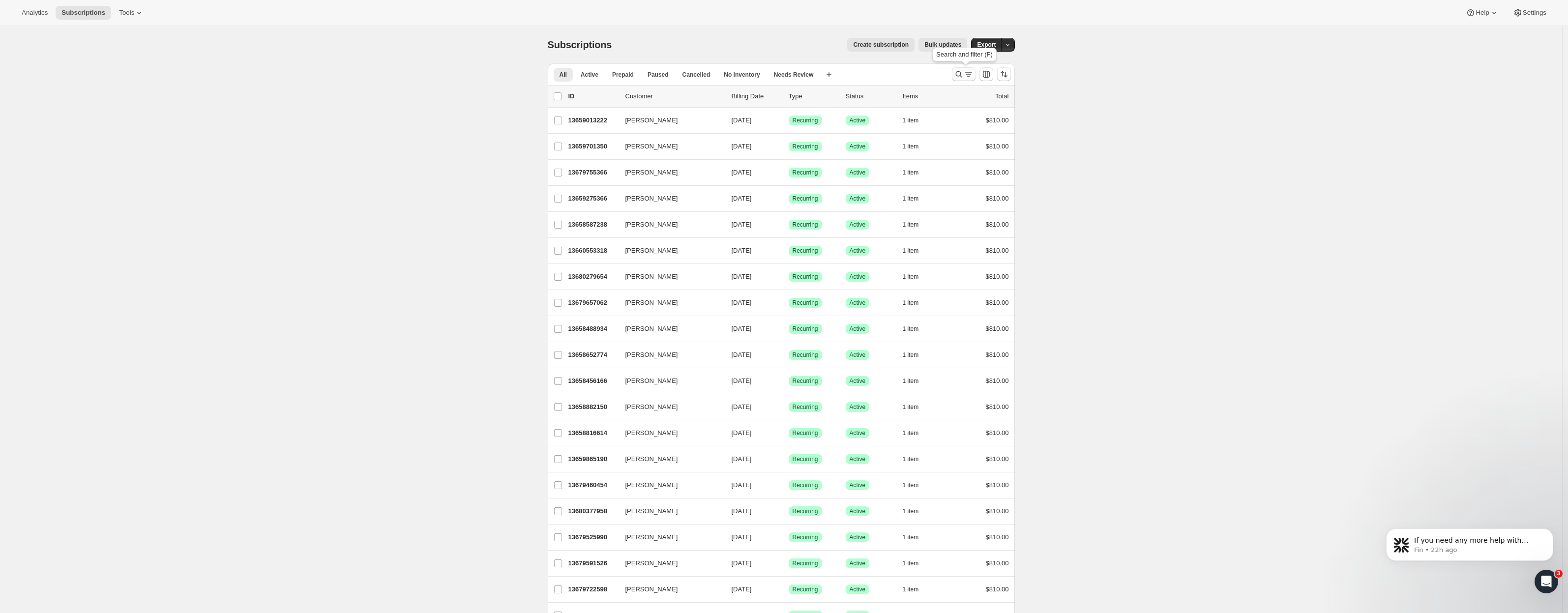
click at [968, 77] on icon "Search and filter results" at bounding box center [969, 74] width 10 height 10
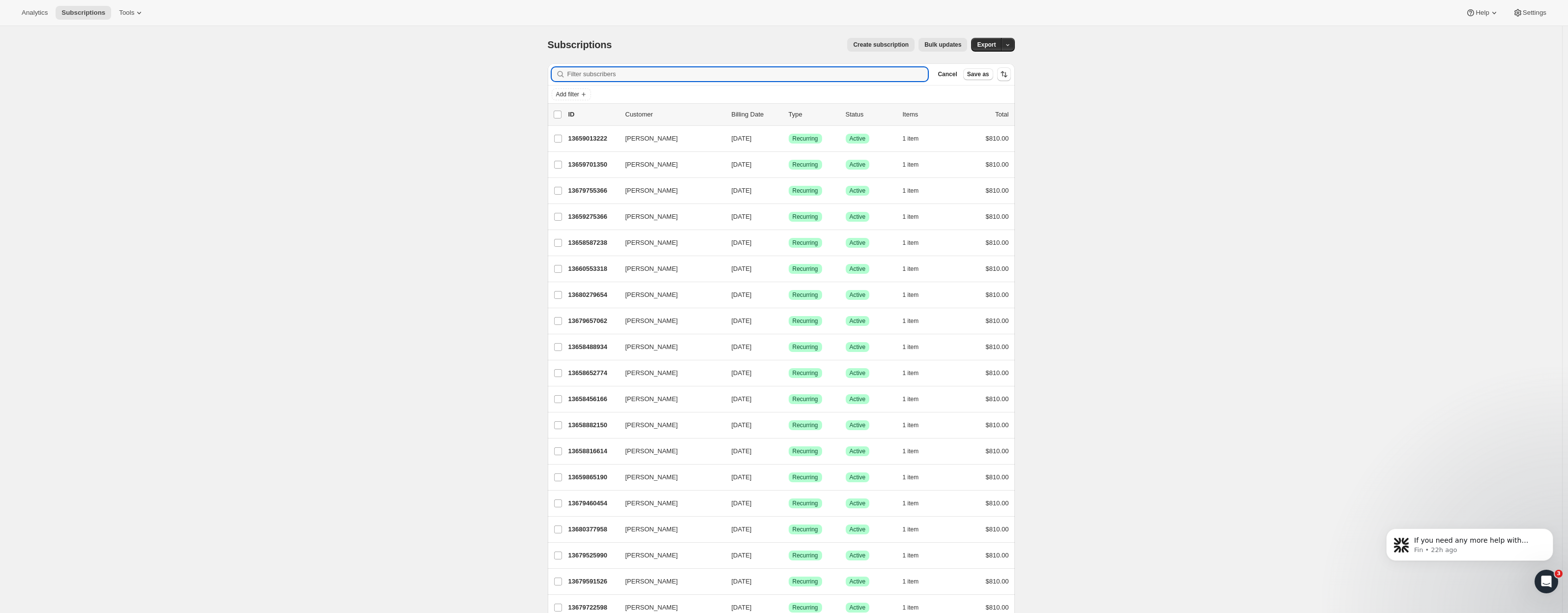
click at [119, 12] on span "Tools" at bounding box center [127, 12] width 15 height 8
